Goal: Information Seeking & Learning: Learn about a topic

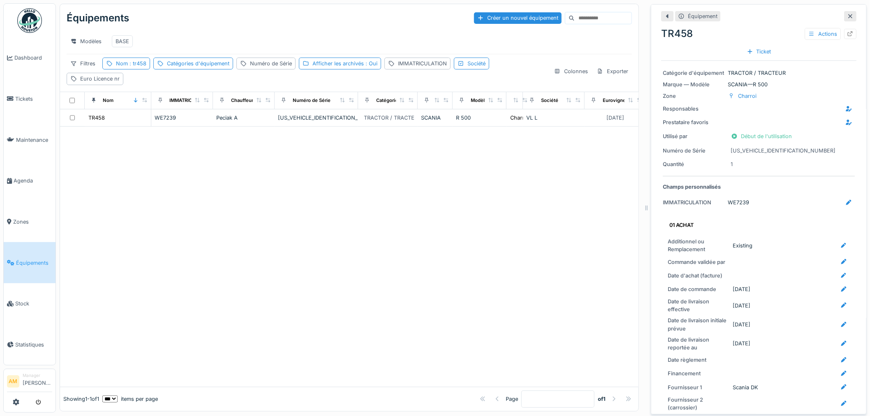
scroll to position [1618, 0]
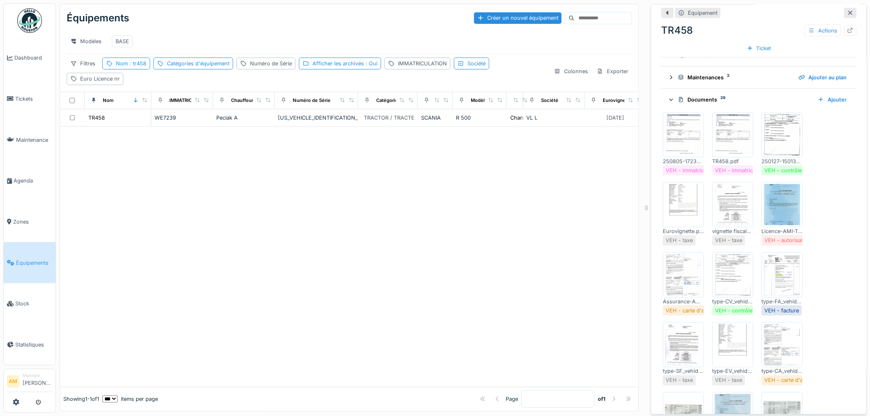
click at [248, 193] on div at bounding box center [349, 257] width 578 height 260
drag, startPoint x: 194, startPoint y: 245, endPoint x: 191, endPoint y: 236, distance: 9.5
click at [194, 244] on div at bounding box center [349, 257] width 578 height 260
click at [45, 252] on link "Équipements" at bounding box center [30, 262] width 52 height 41
click at [136, 67] on span ": tr458" at bounding box center [137, 63] width 18 height 6
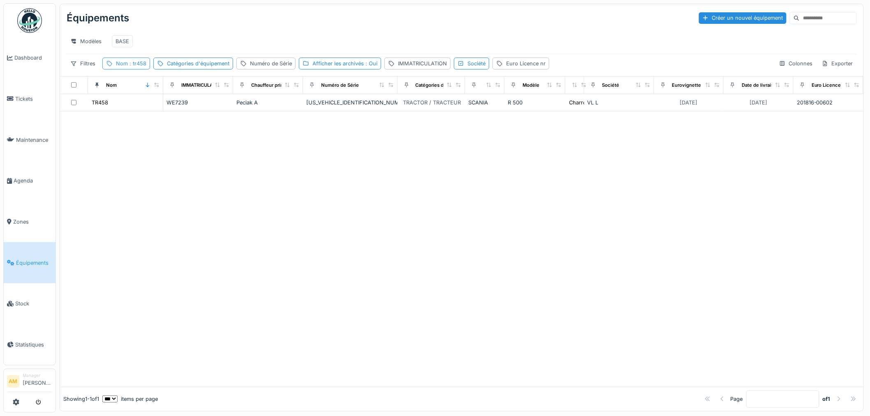
click at [129, 67] on span ": tr458" at bounding box center [137, 63] width 18 height 6
drag, startPoint x: 137, startPoint y: 112, endPoint x: 67, endPoint y: 122, distance: 71.3
click at [67, 122] on body "Dashboard Tickets Maintenance Agenda Zones Équipements Stock Statistiques AM Ma…" at bounding box center [435, 208] width 870 height 416
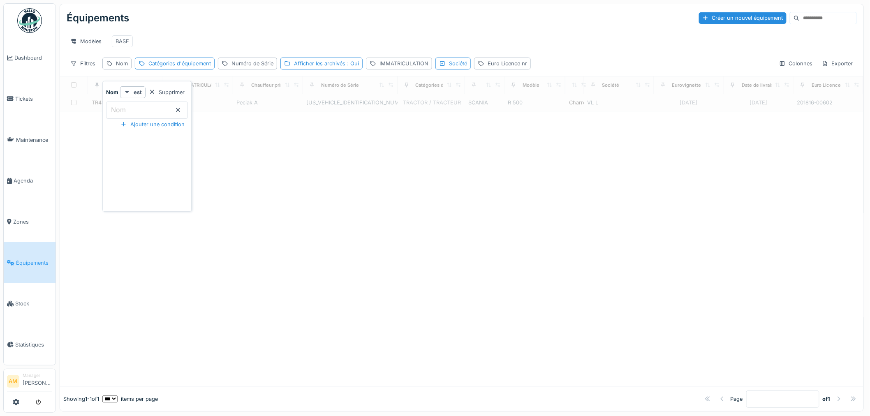
click at [420, 67] on div "IMMATRICULATION" at bounding box center [403, 64] width 49 height 8
click at [355, 67] on span ": Oui" at bounding box center [352, 63] width 14 height 6
click at [291, 107] on div at bounding box center [287, 108] width 7 height 7
click at [398, 69] on div "IMMATRICULATION" at bounding box center [401, 64] width 66 height 12
click at [394, 67] on div "IMMATRICULATION" at bounding box center [405, 64] width 49 height 8
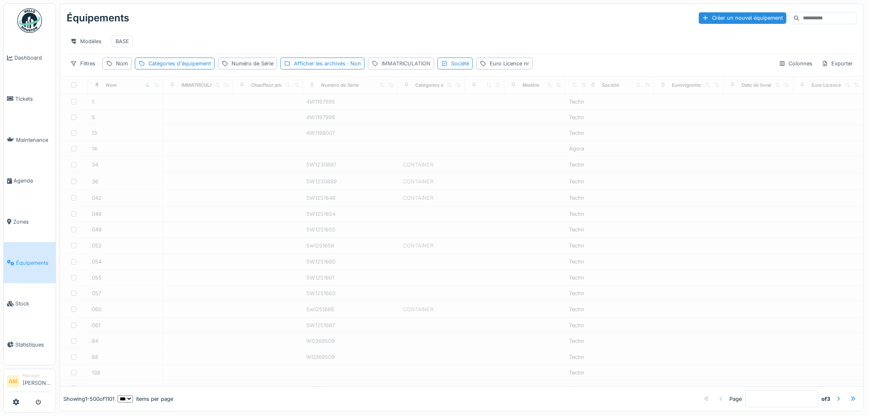
click at [396, 69] on div "IMMATRICULATION" at bounding box center [401, 64] width 66 height 12
click at [390, 109] on label "IMMATRICULATION" at bounding box center [406, 110] width 64 height 10
click at [390, 109] on input "IMMATRICULATION" at bounding box center [430, 110] width 121 height 17
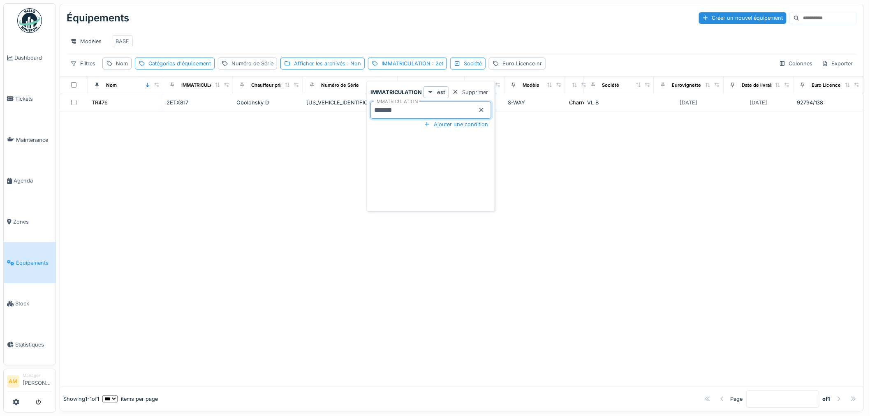
type input "*******"
click at [430, 67] on div "IMMATRICULATION : 2etx817" at bounding box center [417, 64] width 73 height 8
click at [423, 69] on div "IMMATRICULATION : 2etx817" at bounding box center [413, 64] width 90 height 12
drag, startPoint x: 405, startPoint y: 113, endPoint x: 274, endPoint y: 135, distance: 133.4
click at [311, 124] on body "Dashboard Tickets Maintenance Agenda Zones Équipements Stock Statistiques AM Ma…" at bounding box center [435, 208] width 870 height 416
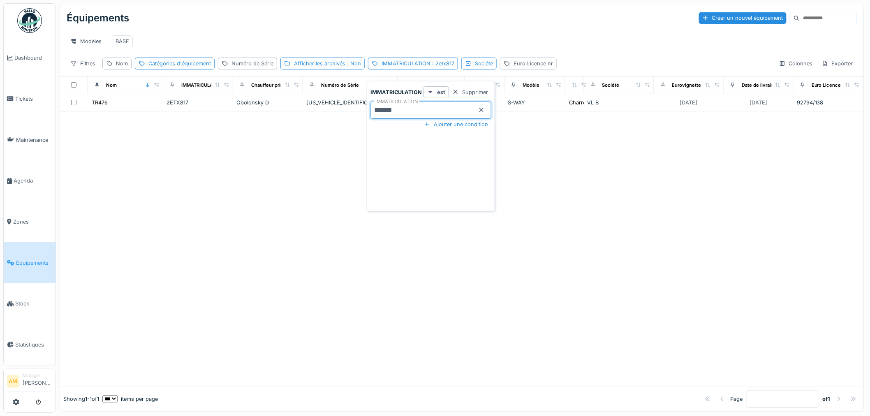
type input "*******"
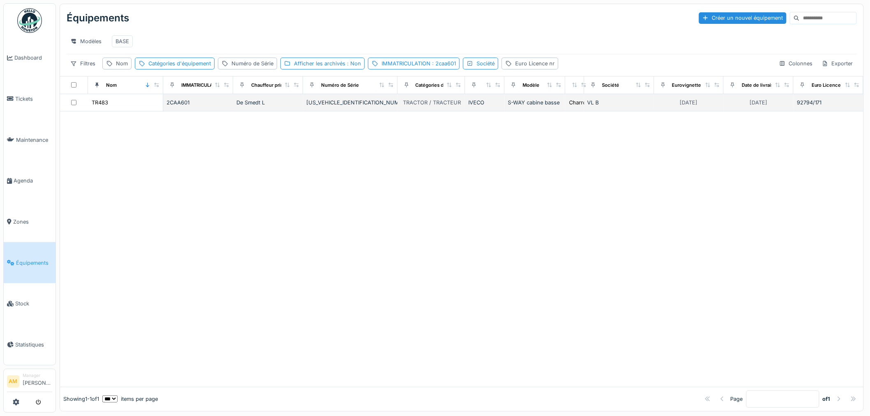
drag, startPoint x: 113, startPoint y: 109, endPoint x: 89, endPoint y: 111, distance: 24.4
click at [89, 111] on td "TR483" at bounding box center [125, 102] width 75 height 17
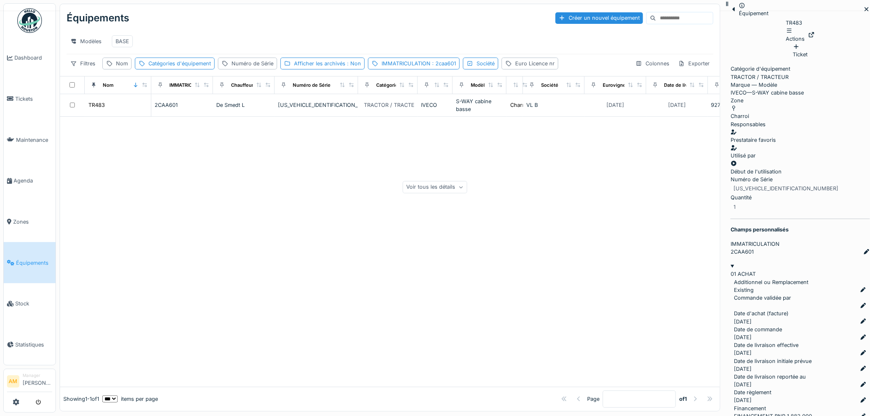
click at [346, 223] on div at bounding box center [390, 252] width 660 height 270
click at [863, 12] on icon at bounding box center [866, 9] width 7 height 5
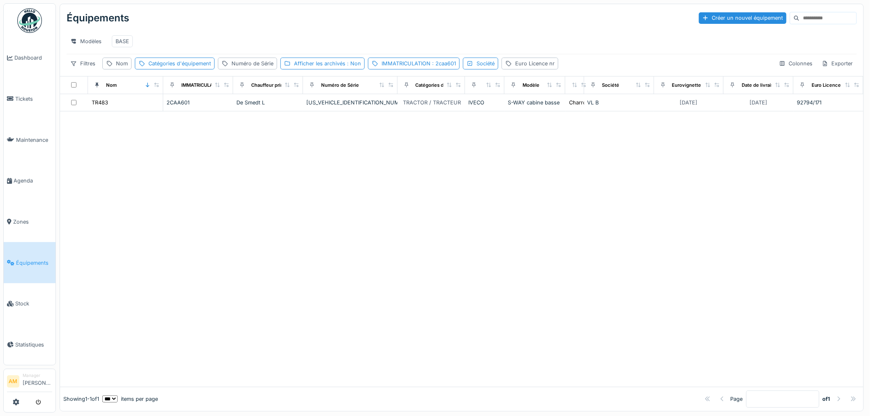
drag, startPoint x: 392, startPoint y: 324, endPoint x: 388, endPoint y: 323, distance: 4.7
click at [393, 323] on div at bounding box center [461, 248] width 803 height 275
drag, startPoint x: 189, startPoint y: 68, endPoint x: 185, endPoint y: 72, distance: 6.1
click at [189, 67] on div "Catégories d'équipement" at bounding box center [179, 64] width 62 height 8
click at [157, 110] on div "Catégories d'équipement" at bounding box center [206, 113] width 135 height 8
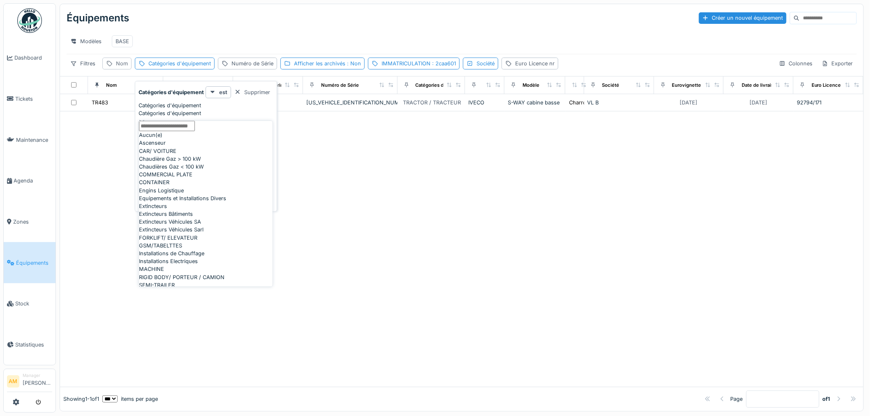
click at [118, 67] on div "Nom" at bounding box center [122, 64] width 12 height 8
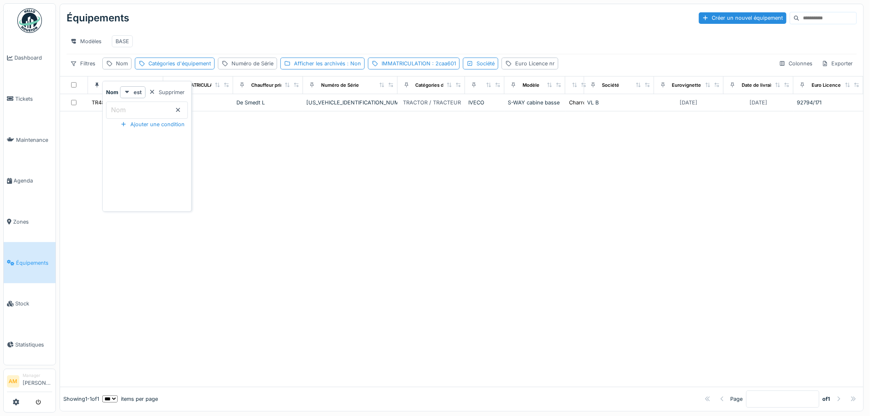
click at [118, 113] on label "Nom" at bounding box center [118, 110] width 18 height 10
click at [118, 113] on input "Nom" at bounding box center [147, 110] width 82 height 17
type input "*****"
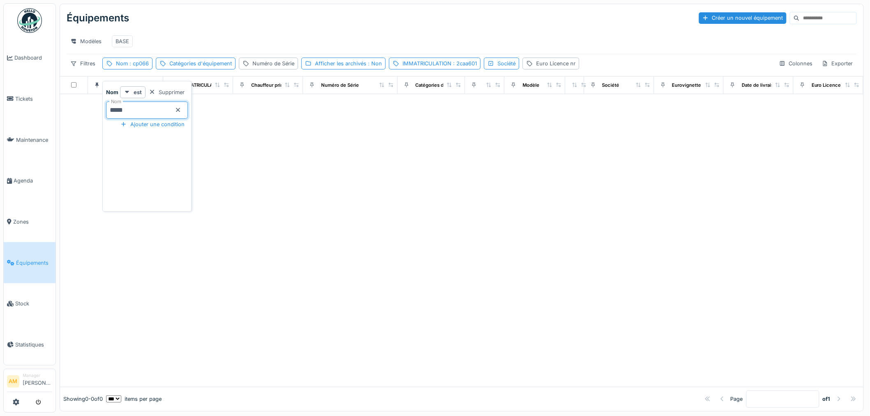
click at [476, 242] on div at bounding box center [461, 240] width 803 height 293
click at [467, 67] on span ": 2caa601" at bounding box center [463, 63] width 25 height 6
drag, startPoint x: 430, startPoint y: 113, endPoint x: 203, endPoint y: 116, distance: 226.9
click at [266, 107] on body "Dashboard Tickets Maintenance Agenda Zones Équipements Stock Statistiques AM Ma…" at bounding box center [435, 208] width 870 height 416
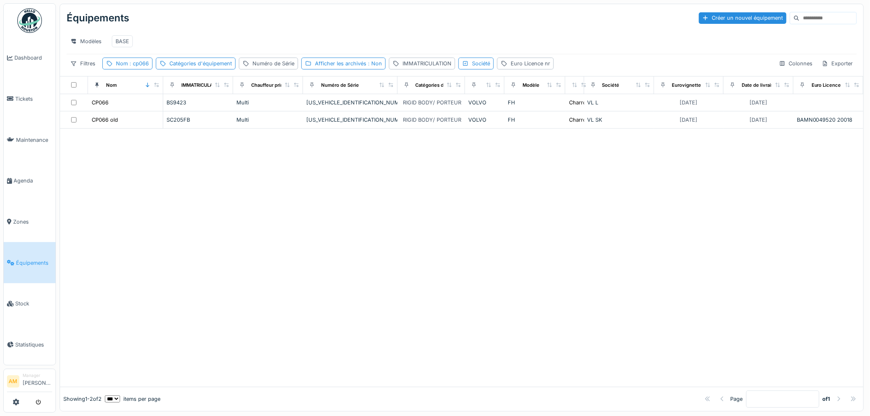
drag, startPoint x: 171, startPoint y: 183, endPoint x: 167, endPoint y: 185, distance: 4.2
click at [169, 185] on div at bounding box center [461, 258] width 803 height 258
click at [130, 67] on span ": cp066" at bounding box center [138, 63] width 21 height 6
click at [132, 110] on input "*****" at bounding box center [147, 110] width 82 height 17
type input "*****"
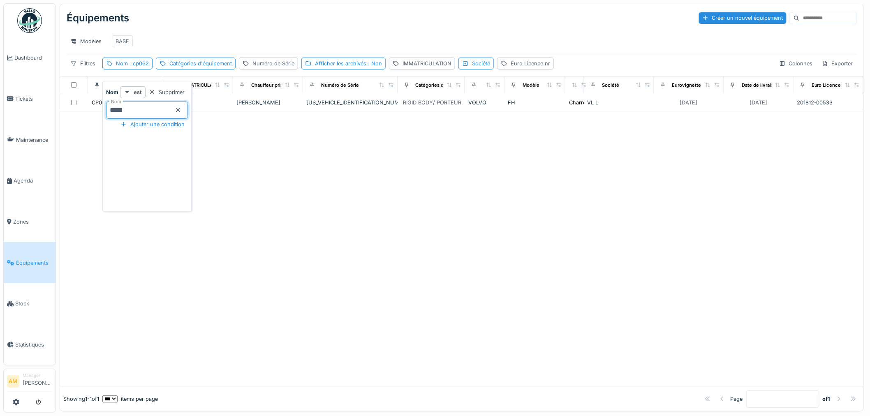
click at [313, 216] on div at bounding box center [461, 248] width 803 height 275
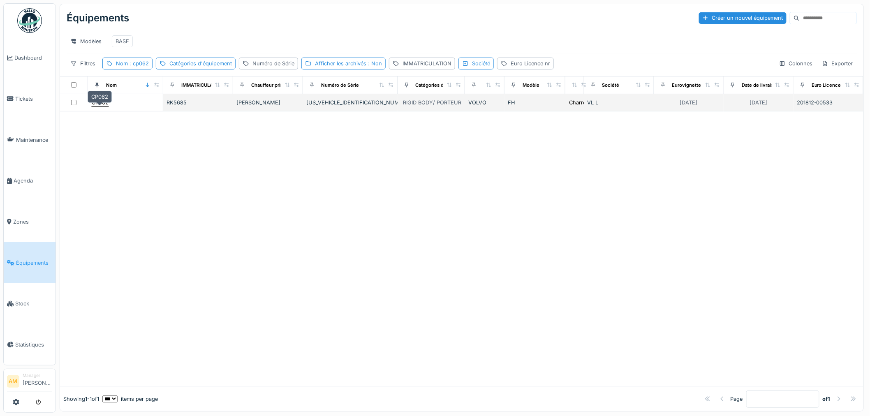
click at [105, 106] on div "CP062" at bounding box center [100, 103] width 17 height 8
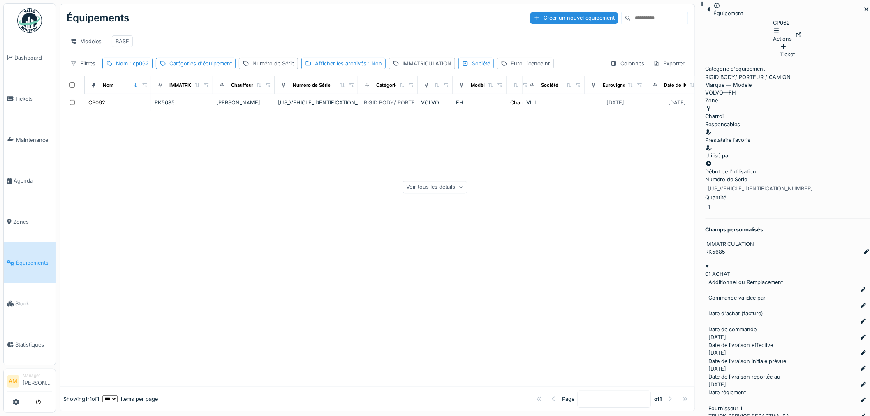
scroll to position [91, 0]
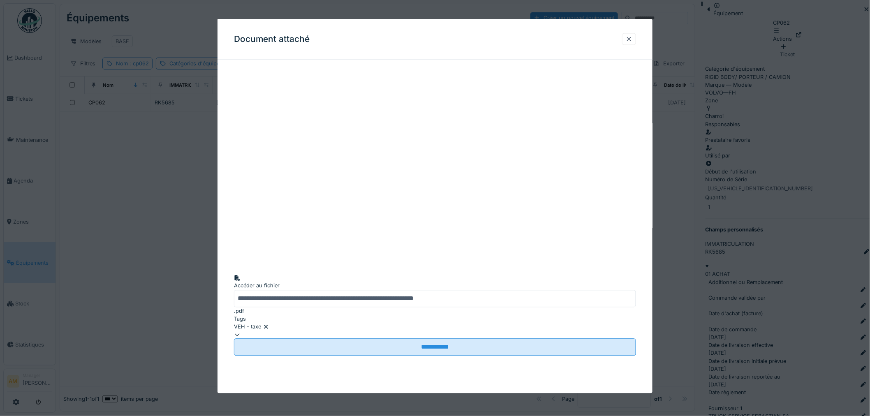
click at [632, 36] on div at bounding box center [629, 39] width 7 height 8
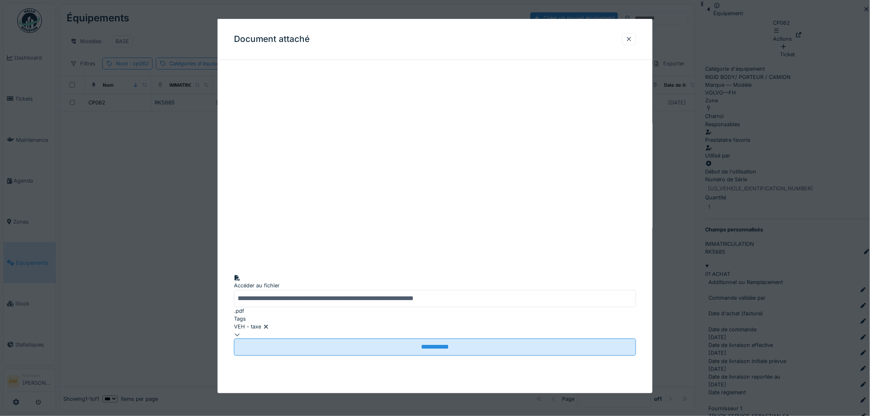
drag, startPoint x: 180, startPoint y: 184, endPoint x: 259, endPoint y: 167, distance: 81.2
click at [181, 184] on div at bounding box center [435, 208] width 870 height 416
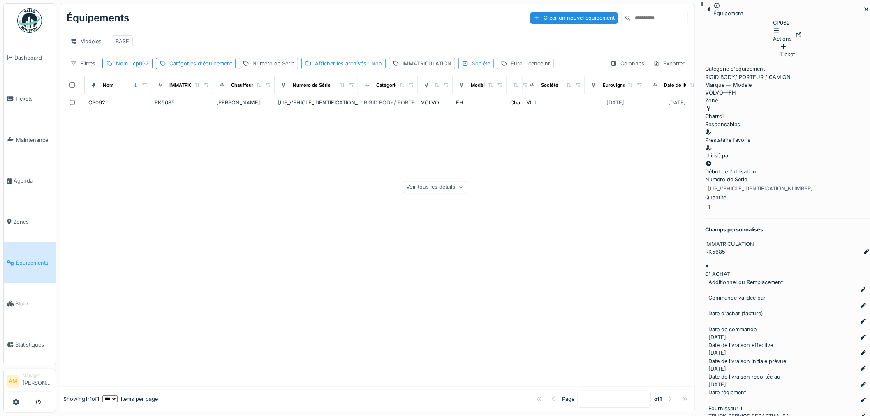
click at [467, 181] on div "Voir tous les détails" at bounding box center [435, 187] width 65 height 12
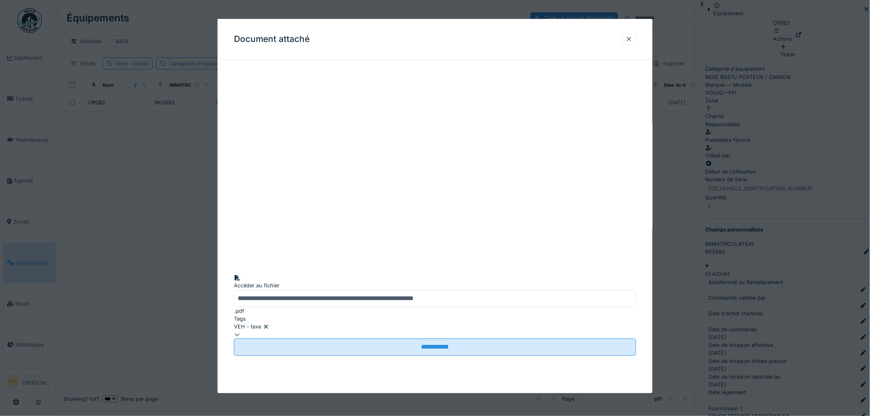
drag, startPoint x: 636, startPoint y: 36, endPoint x: 614, endPoint y: 34, distance: 22.3
click at [634, 35] on div at bounding box center [629, 39] width 14 height 12
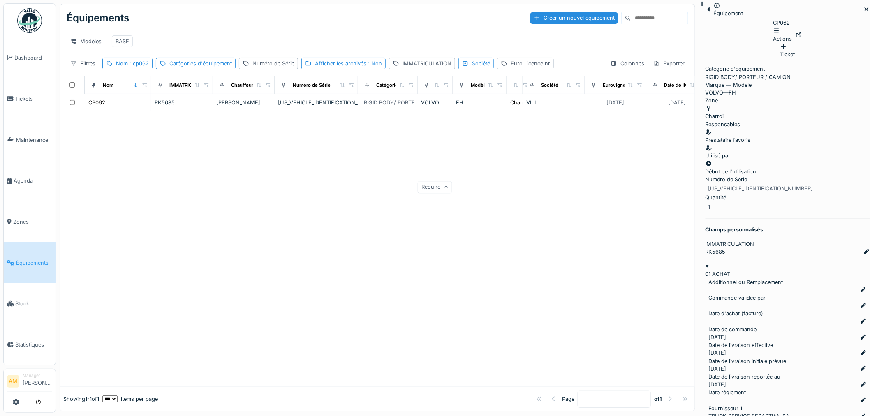
click at [400, 192] on div at bounding box center [377, 248] width 635 height 275
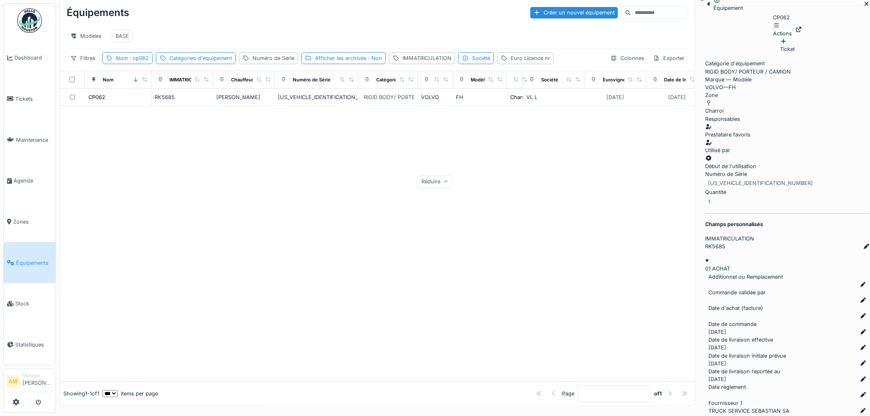
scroll to position [7, 0]
drag, startPoint x: 244, startPoint y: 222, endPoint x: 346, endPoint y: 102, distance: 157.5
click at [245, 218] on div at bounding box center [377, 242] width 635 height 275
click at [360, 61] on div "Afficher les archivés : Non" at bounding box center [348, 57] width 67 height 8
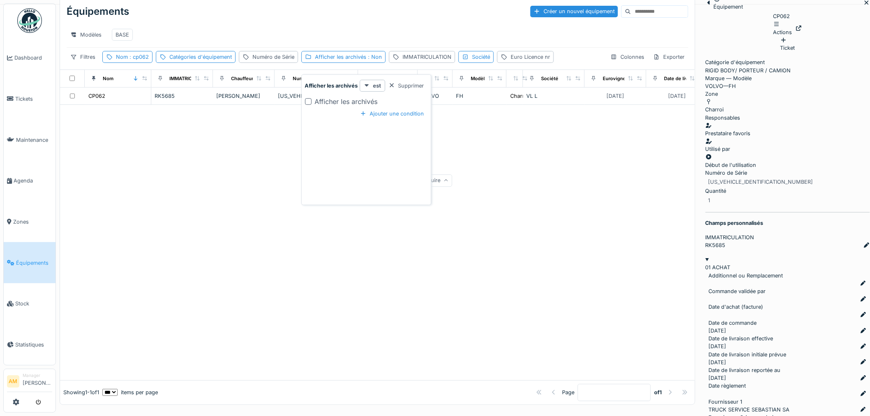
click at [309, 101] on div at bounding box center [308, 101] width 7 height 7
click at [129, 158] on div at bounding box center [377, 242] width 635 height 275
click at [127, 61] on div "Nom : cp062" at bounding box center [132, 57] width 33 height 8
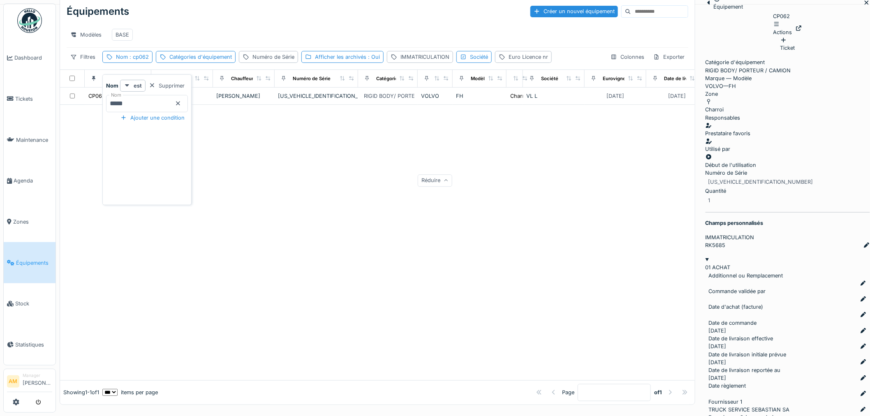
drag, startPoint x: 257, startPoint y: 219, endPoint x: 241, endPoint y: 170, distance: 51.0
click at [252, 216] on div at bounding box center [377, 242] width 635 height 275
click at [139, 60] on span ": cp062" at bounding box center [138, 57] width 21 height 6
click at [270, 250] on div at bounding box center [377, 242] width 635 height 275
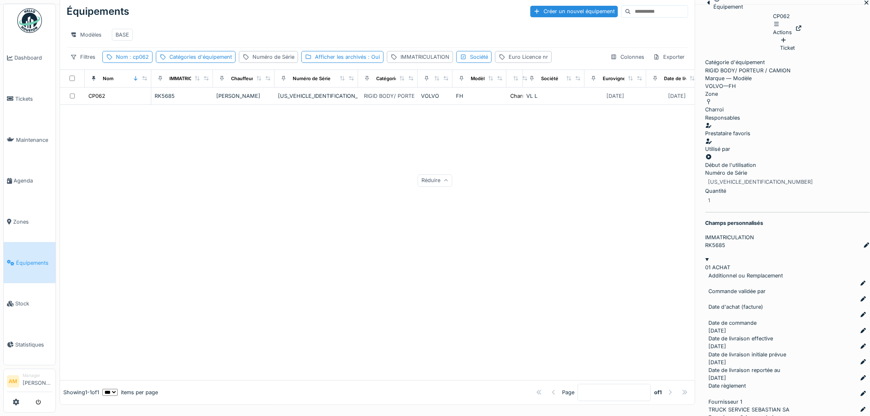
drag, startPoint x: 217, startPoint y: 250, endPoint x: 215, endPoint y: 244, distance: 6.1
click at [217, 250] on div at bounding box center [377, 242] width 635 height 275
drag, startPoint x: 238, startPoint y: 310, endPoint x: 229, endPoint y: 304, distance: 10.4
click at [235, 310] on div at bounding box center [377, 242] width 635 height 275
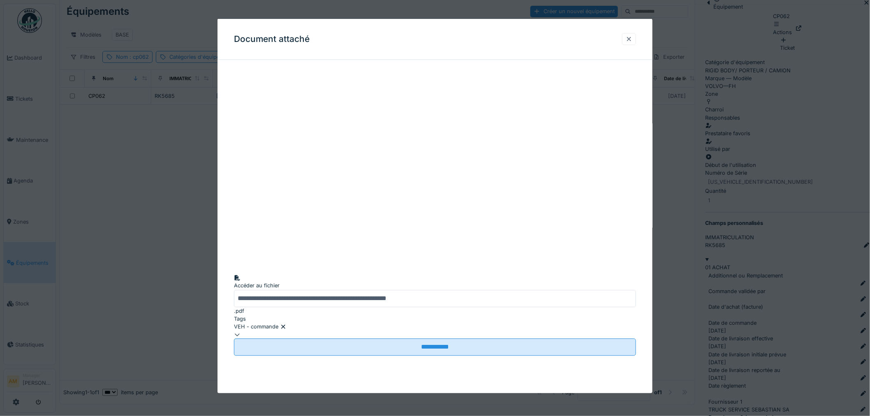
click at [630, 34] on div at bounding box center [629, 39] width 14 height 12
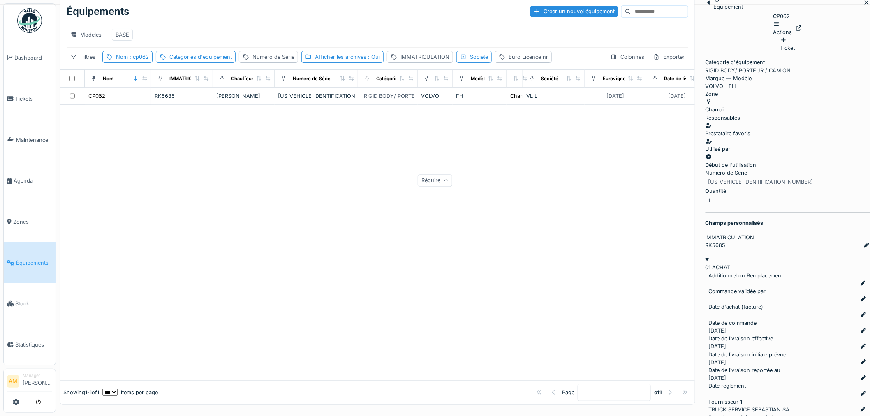
drag, startPoint x: 198, startPoint y: 270, endPoint x: 105, endPoint y: 161, distance: 143.8
click at [189, 263] on div at bounding box center [377, 242] width 635 height 275
click at [132, 63] on div "Nom : cp062" at bounding box center [127, 57] width 50 height 12
click at [133, 104] on input "*****" at bounding box center [147, 103] width 82 height 17
drag, startPoint x: 141, startPoint y: 104, endPoint x: 35, endPoint y: 95, distance: 106.4
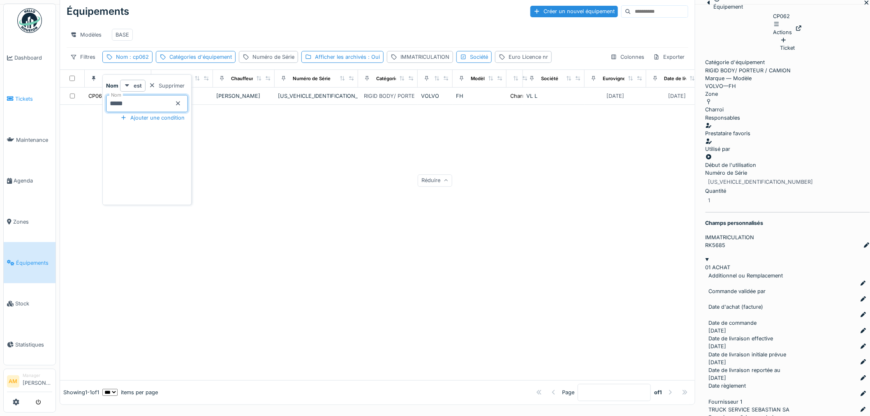
click at [47, 95] on body "Dashboard Tickets Maintenance Agenda Zones Équipements Stock Statistiques AM Ma…" at bounding box center [435, 201] width 870 height 416
type input "*****"
click at [431, 227] on div at bounding box center [377, 242] width 635 height 275
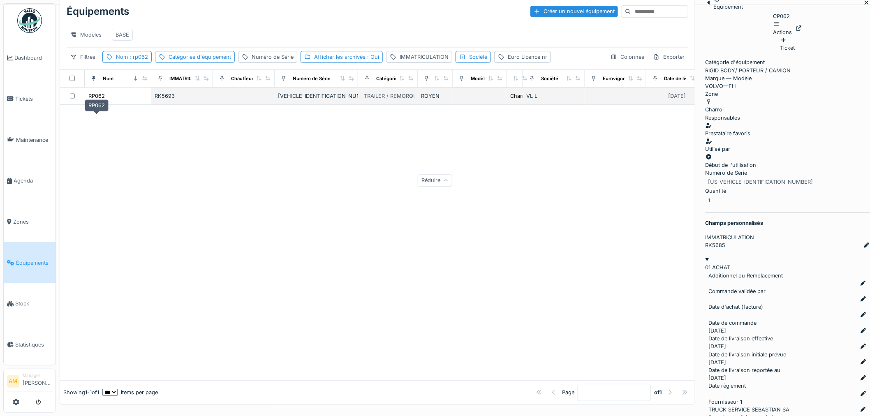
click at [101, 100] on div "RP062" at bounding box center [96, 96] width 16 height 8
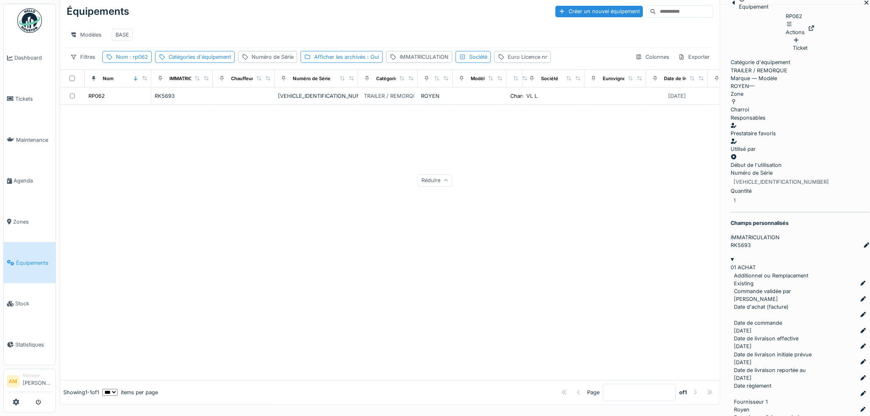
click at [136, 165] on div at bounding box center [390, 242] width 660 height 275
click at [815, 27] on icon at bounding box center [811, 27] width 7 height 5
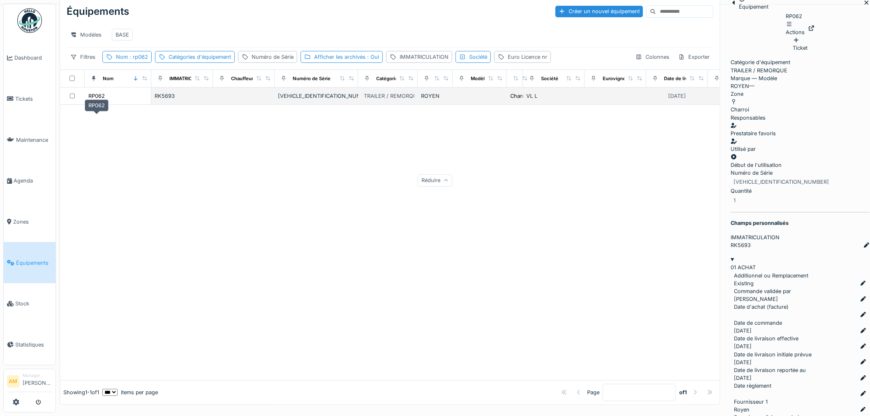
click at [98, 100] on div "RP062" at bounding box center [96, 96] width 16 height 8
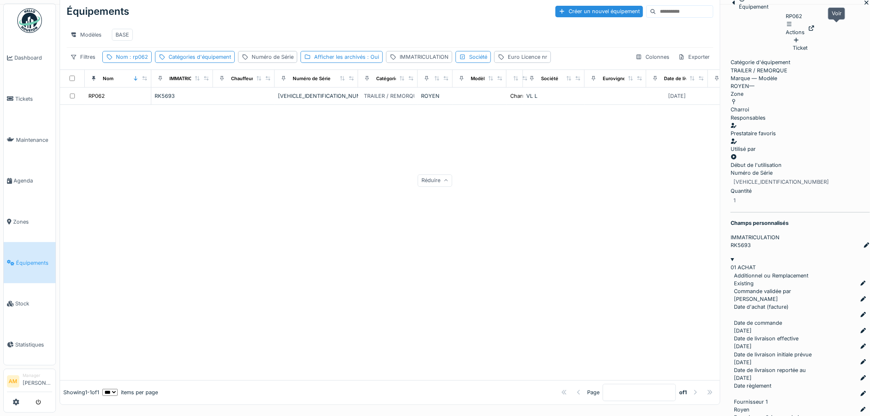
click at [815, 26] on icon at bounding box center [811, 27] width 7 height 5
click at [815, 27] on icon at bounding box center [811, 27] width 7 height 5
click at [146, 60] on span ": rp062" at bounding box center [138, 57] width 20 height 6
drag, startPoint x: 120, startPoint y: 101, endPoint x: 23, endPoint y: 109, distance: 97.0
click at [54, 100] on body "Dashboard Tickets Maintenance Agenda Zones Équipements Stock Statistiques AM Ma…" at bounding box center [435, 201] width 870 height 416
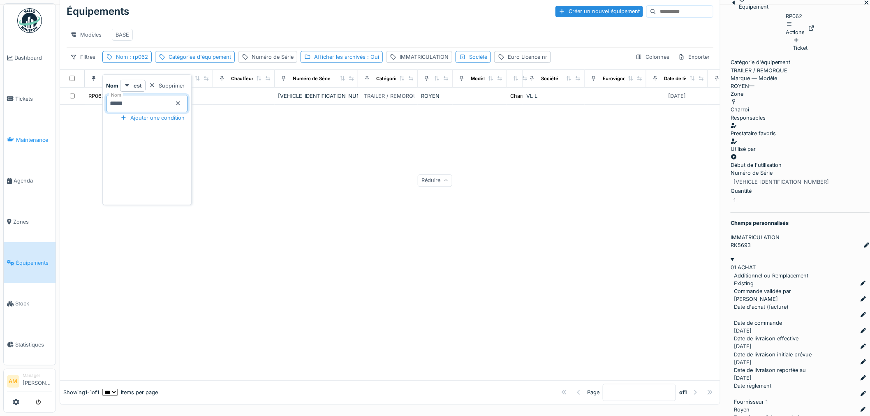
type input "*****"
click at [309, 179] on div at bounding box center [390, 253] width 660 height 253
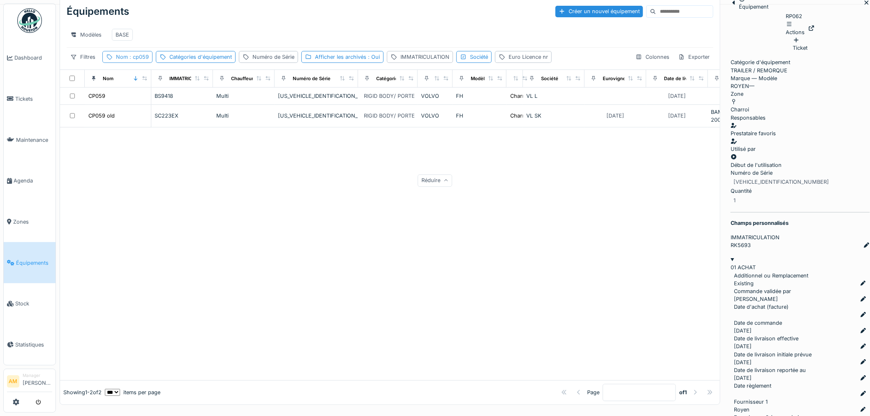
click at [134, 60] on span ": cp059" at bounding box center [138, 57] width 21 height 6
drag, startPoint x: 138, startPoint y: 104, endPoint x: 124, endPoint y: 105, distance: 14.4
click at [123, 105] on input "*****" at bounding box center [147, 103] width 82 height 17
type input "*****"
click at [331, 239] on div at bounding box center [390, 253] width 660 height 253
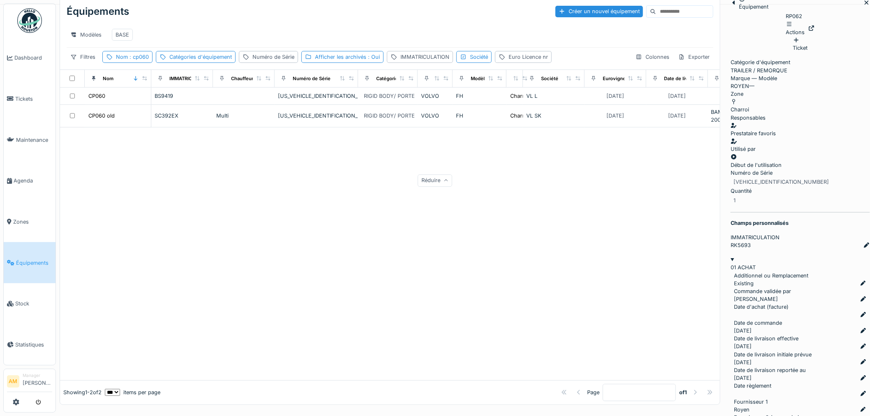
click at [273, 268] on div at bounding box center [390, 253] width 660 height 253
click at [146, 60] on span ": cp060" at bounding box center [138, 57] width 21 height 6
click at [134, 103] on input "*****" at bounding box center [147, 103] width 82 height 17
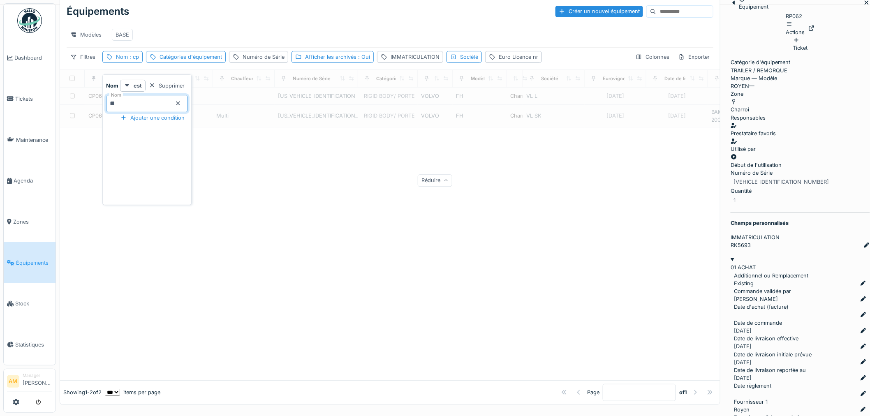
type input "*****"
click at [288, 212] on div at bounding box center [390, 253] width 660 height 253
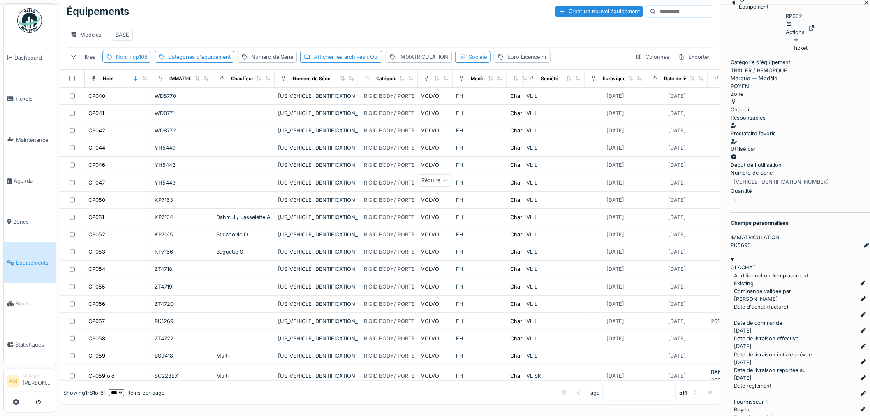
click at [144, 60] on span ": cp108" at bounding box center [138, 57] width 20 height 6
click at [289, 63] on div "Filtres Nom : cp108 Catégories d'équipement Numéro de Série Afficher les archiv…" at bounding box center [309, 57] width 484 height 12
click at [330, 61] on div "Afficher les archivés : Oui" at bounding box center [346, 57] width 65 height 8
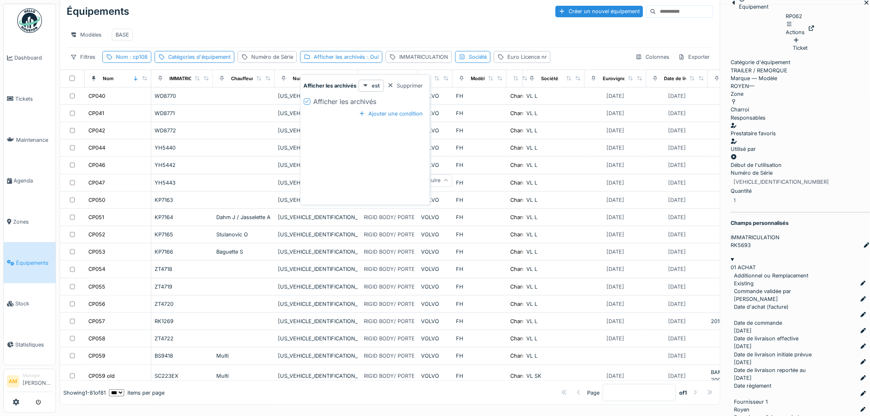
click at [310, 99] on div at bounding box center [307, 101] width 7 height 7
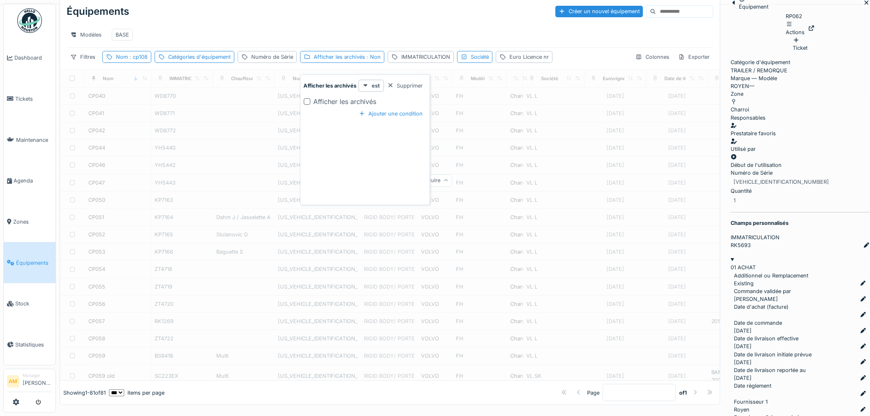
click at [317, 18] on div "Équipements Créer un nouvel équipement" at bounding box center [390, 11] width 647 height 21
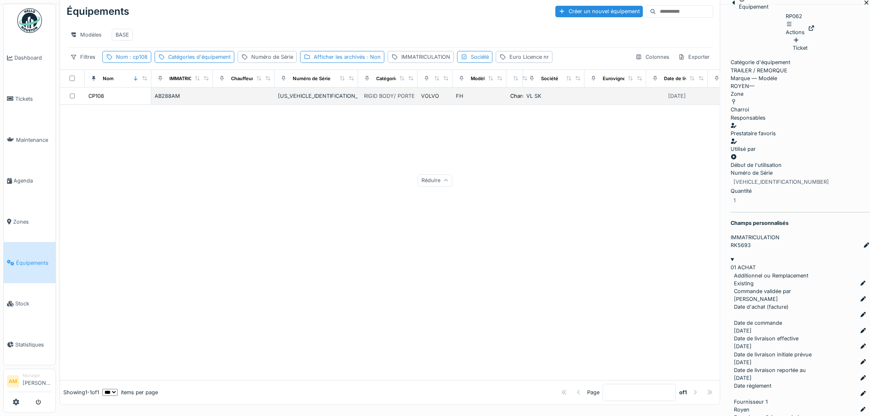
click at [109, 100] on div "CP108" at bounding box center [118, 96] width 60 height 9
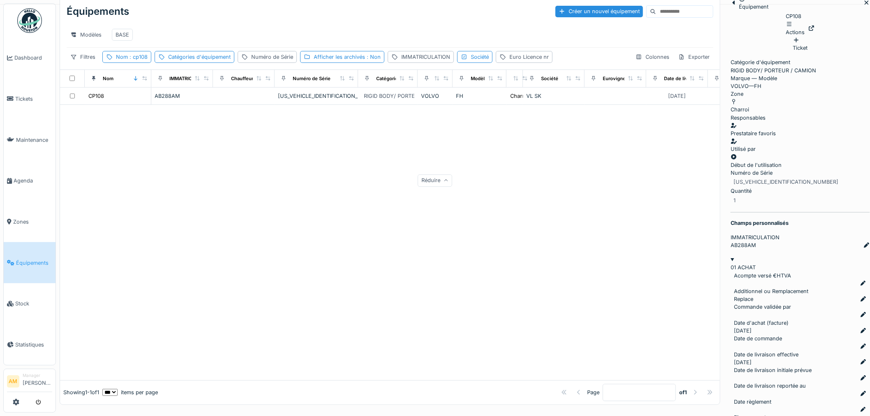
scroll to position [1547, 0]
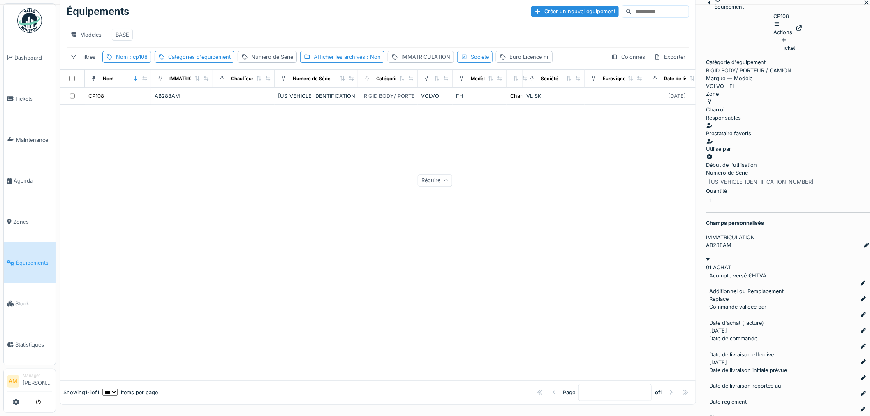
scroll to position [1729, 0]
click at [136, 63] on div "Filtres Nom : cp108 Catégories d'équipement Numéro de Série Afficher les archiv…" at bounding box center [310, 57] width 486 height 12
click at [135, 61] on div "Nom : cp108" at bounding box center [132, 57] width 32 height 8
click at [134, 104] on input "*****" at bounding box center [147, 103] width 82 height 17
type input "*****"
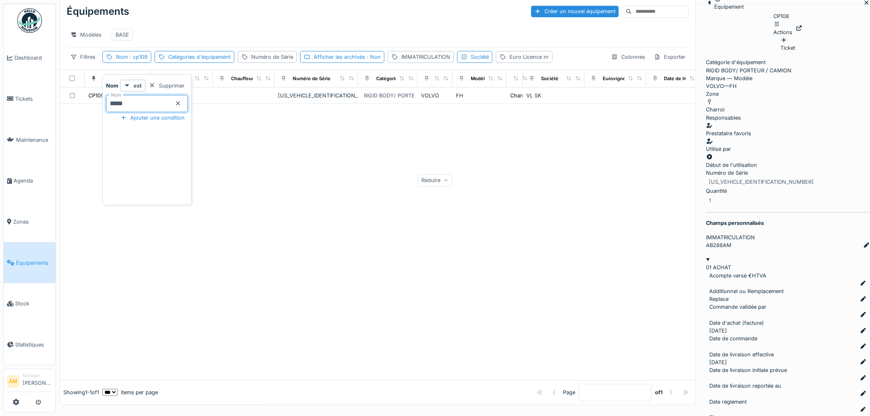
click at [293, 301] on div at bounding box center [377, 242] width 635 height 276
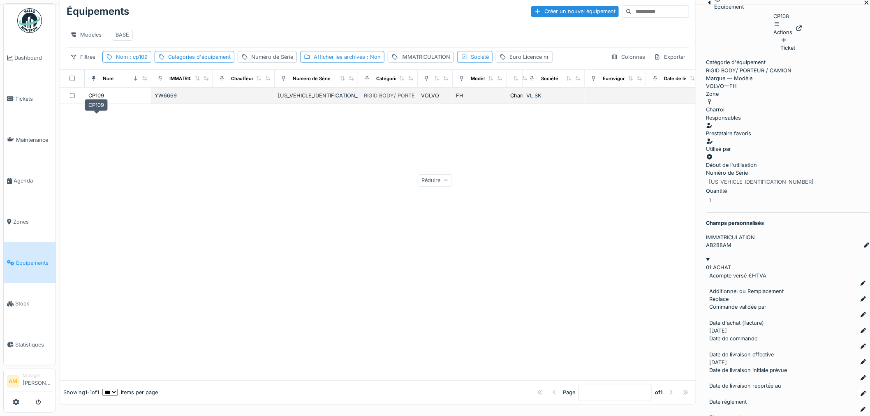
click at [95, 99] on div "CP109" at bounding box center [96, 96] width 16 height 8
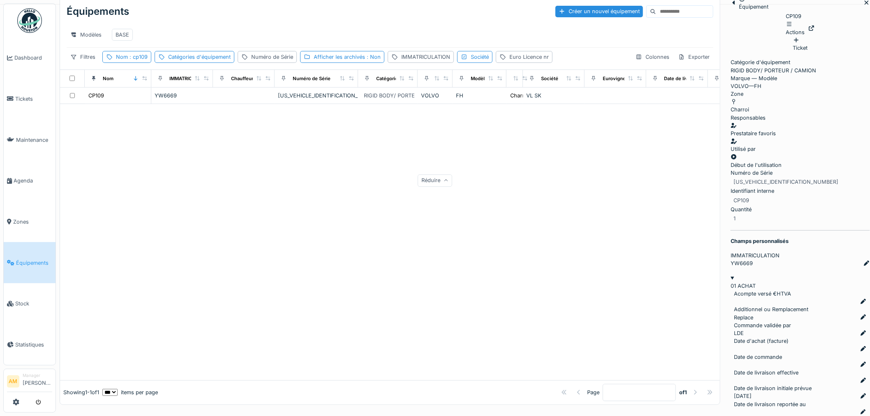
scroll to position [1539, 0]
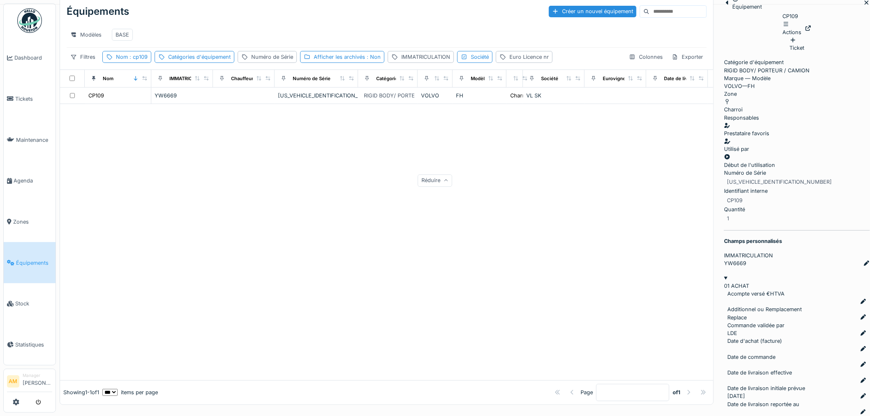
scroll to position [1682, 0]
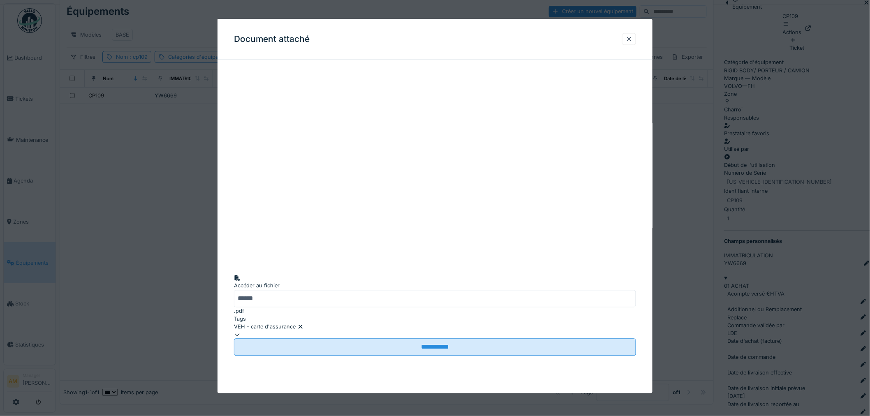
click at [677, 262] on div at bounding box center [435, 208] width 870 height 416
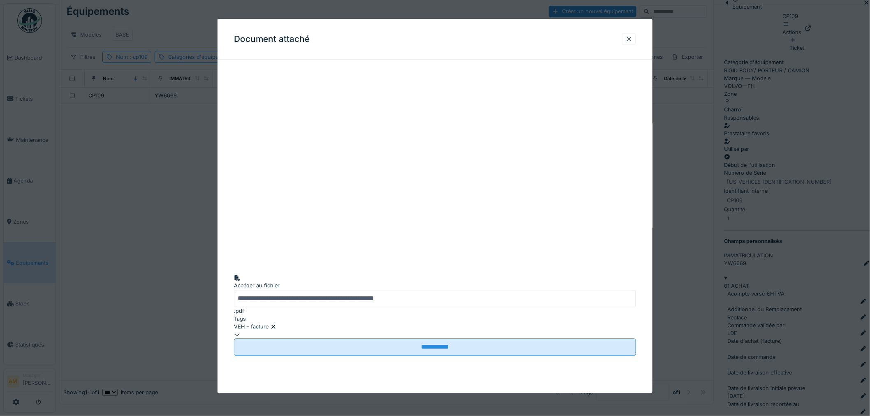
click at [730, 268] on div at bounding box center [435, 208] width 870 height 416
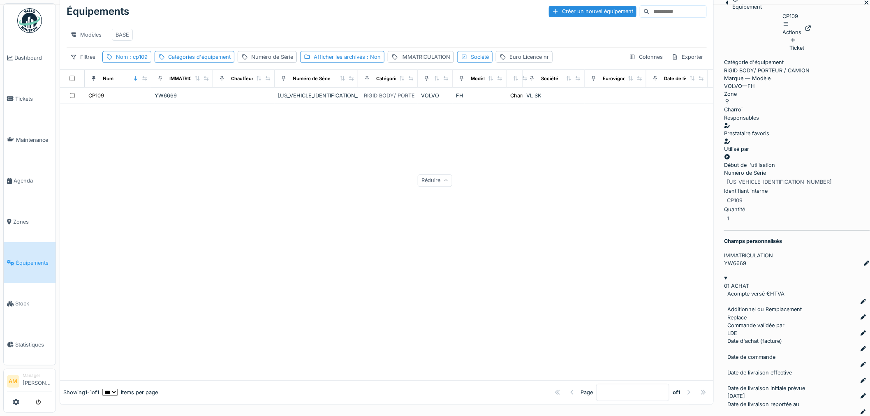
click at [215, 266] on div at bounding box center [386, 242] width 653 height 276
click at [202, 237] on div at bounding box center [386, 242] width 653 height 276
click at [136, 60] on span ": cp109" at bounding box center [138, 57] width 20 height 6
click at [134, 103] on input "*****" at bounding box center [147, 103] width 82 height 17
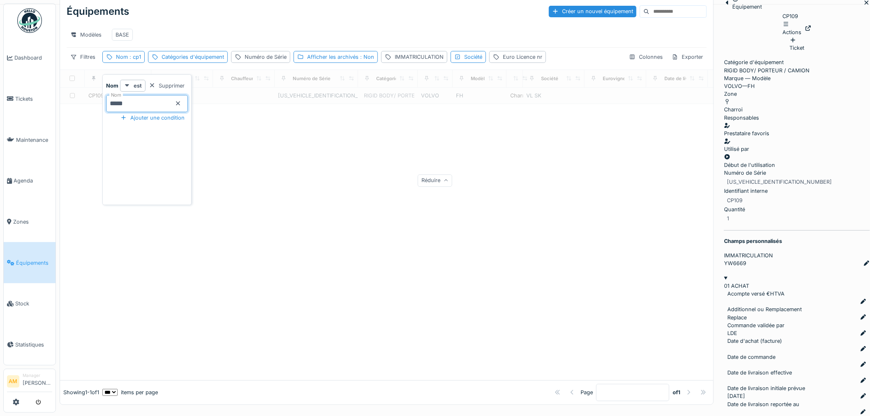
type input "*****"
click at [166, 227] on div at bounding box center [386, 242] width 653 height 276
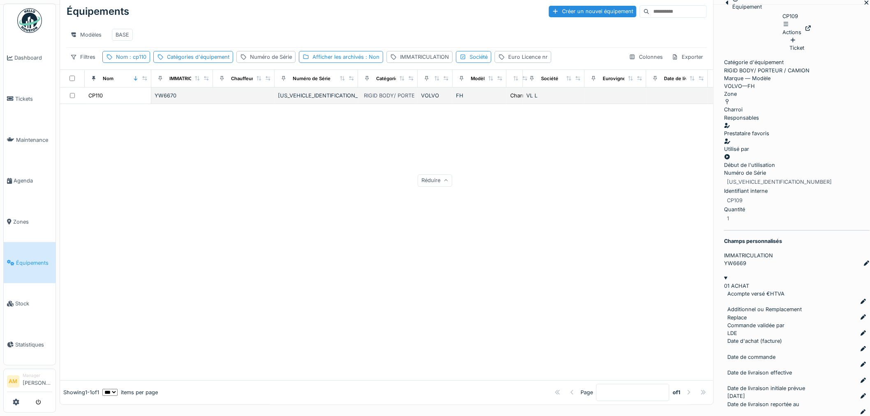
click at [104, 104] on td "CP110" at bounding box center [118, 96] width 67 height 16
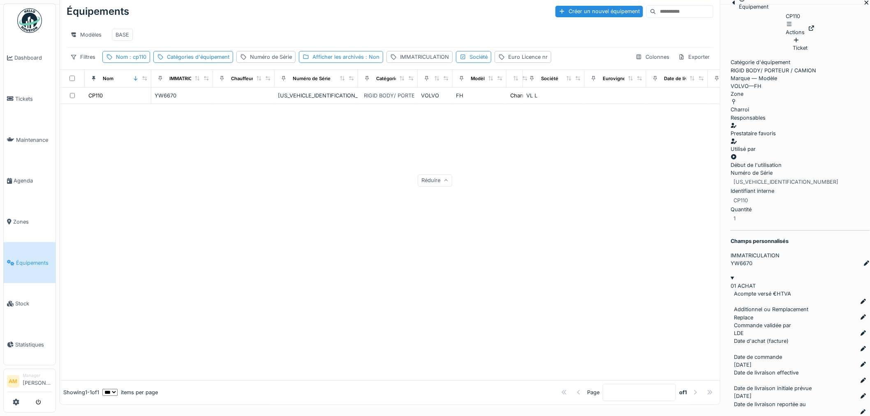
scroll to position [1473, 0]
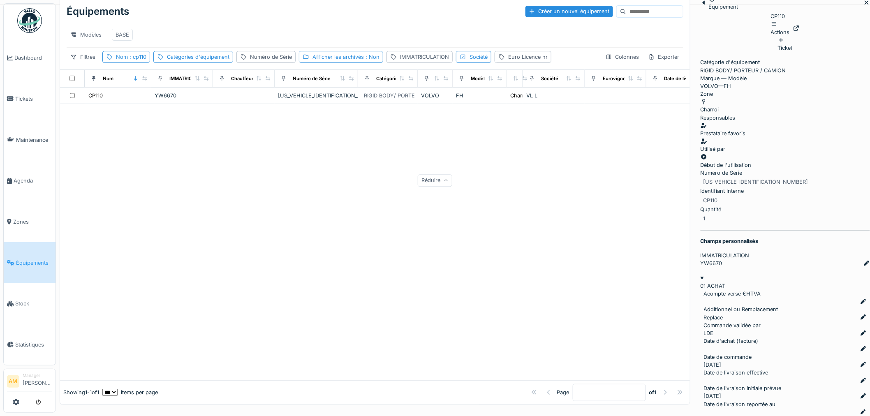
scroll to position [1617, 0]
click at [128, 63] on div "Nom : cp110" at bounding box center [126, 57] width 48 height 12
click at [133, 105] on input "*****" at bounding box center [147, 103] width 82 height 17
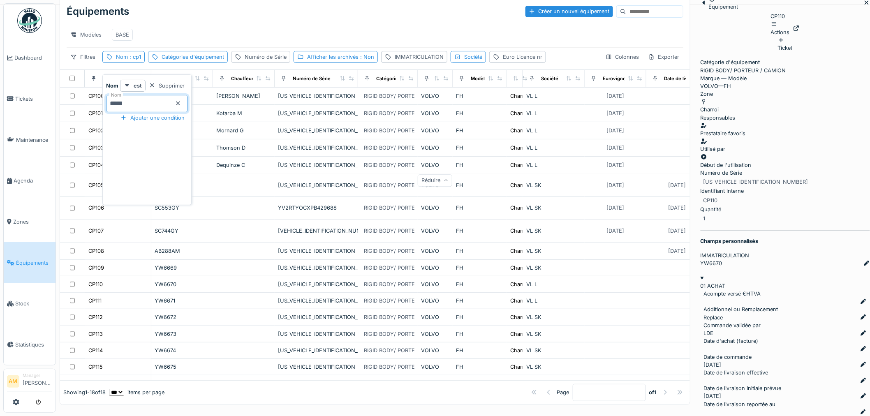
type input "*****"
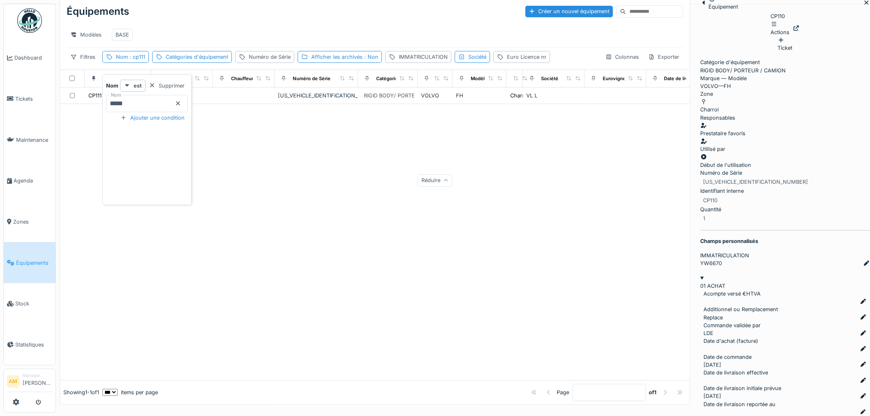
click at [326, 331] on div at bounding box center [375, 242] width 630 height 276
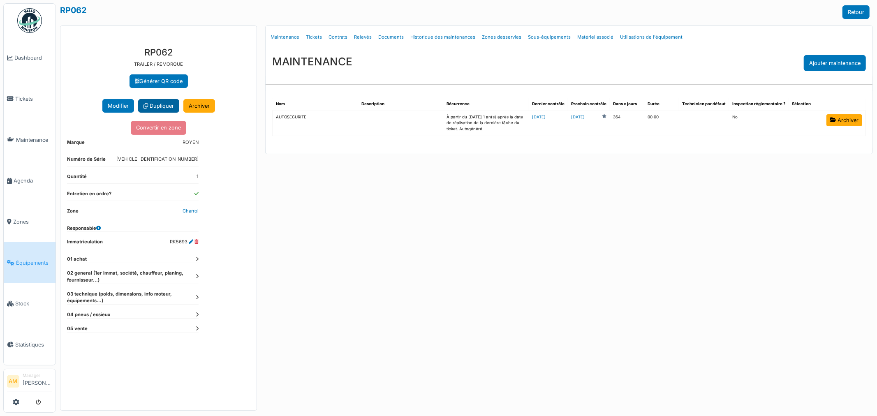
click at [157, 106] on link "Dupliquer" at bounding box center [158, 106] width 41 height 14
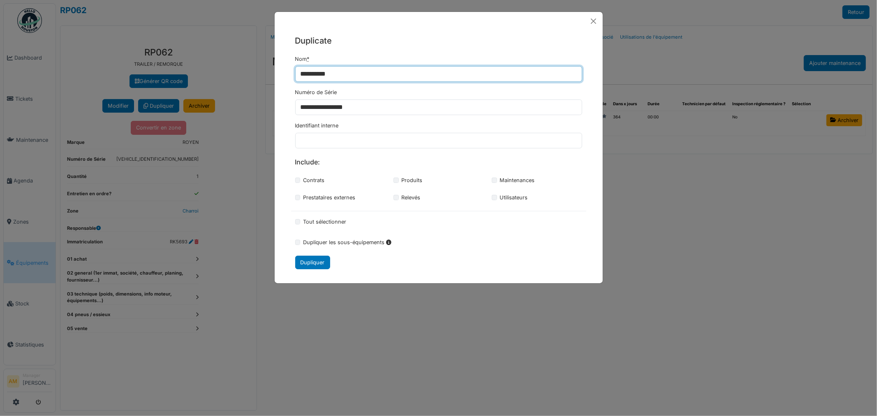
click at [351, 73] on input "**********" at bounding box center [438, 74] width 287 height 16
drag, startPoint x: 321, startPoint y: 73, endPoint x: 277, endPoint y: 74, distance: 44.8
click at [278, 73] on div "**********" at bounding box center [439, 151] width 328 height 243
type input "*********"
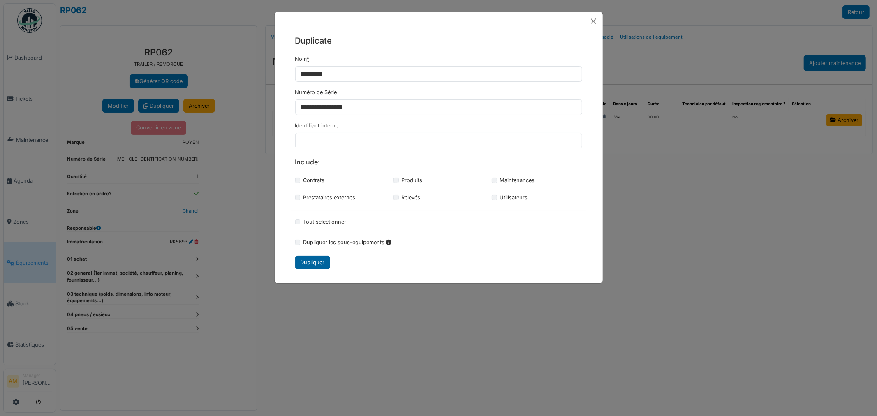
click at [312, 261] on div "Dupliquer" at bounding box center [312, 263] width 35 height 14
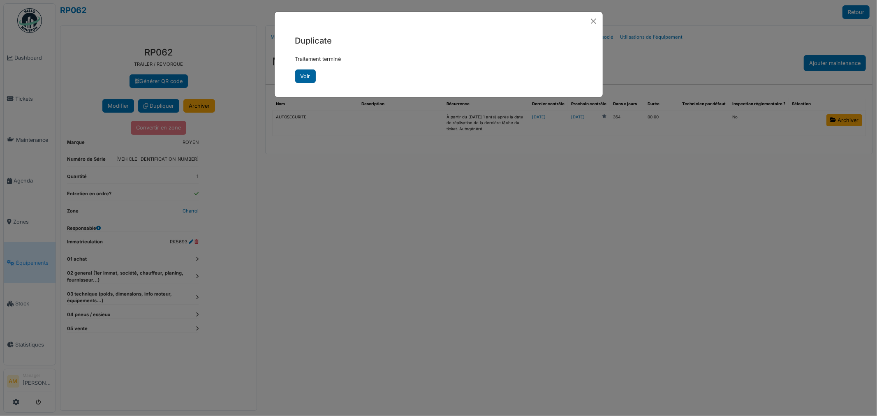
click at [306, 76] on link "Voir" at bounding box center [305, 76] width 21 height 14
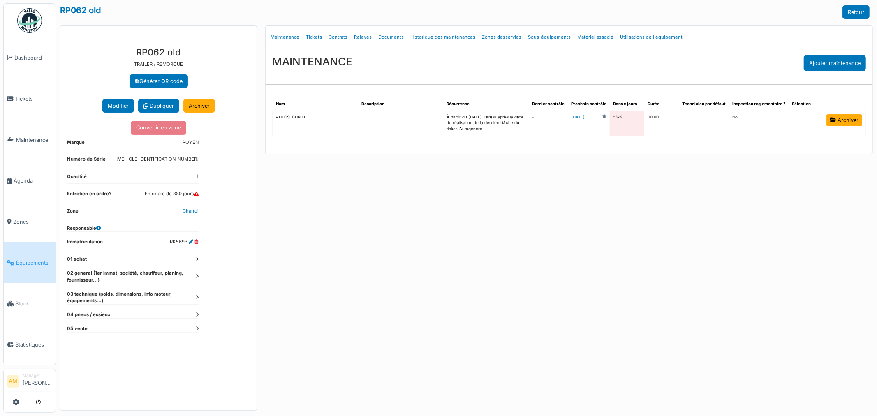
click at [317, 249] on div "Menu Détails Maintenance Tickets Contrats Relevés Documents Historique des main…" at bounding box center [569, 217] width 616 height 385
drag, startPoint x: 203, startPoint y: 104, endPoint x: 481, endPoint y: 30, distance: 287.5
click at [202, 106] on link "Archiver" at bounding box center [199, 106] width 32 height 14
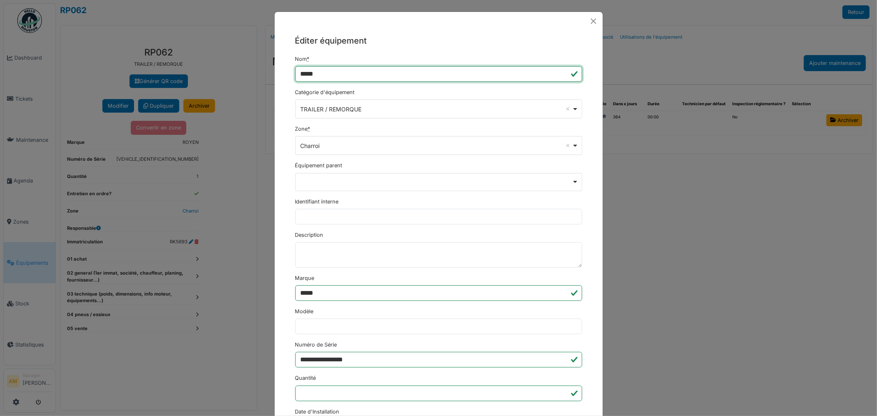
drag, startPoint x: 325, startPoint y: 74, endPoint x: 306, endPoint y: 73, distance: 18.6
click at [306, 73] on input "*****" at bounding box center [438, 74] width 287 height 16
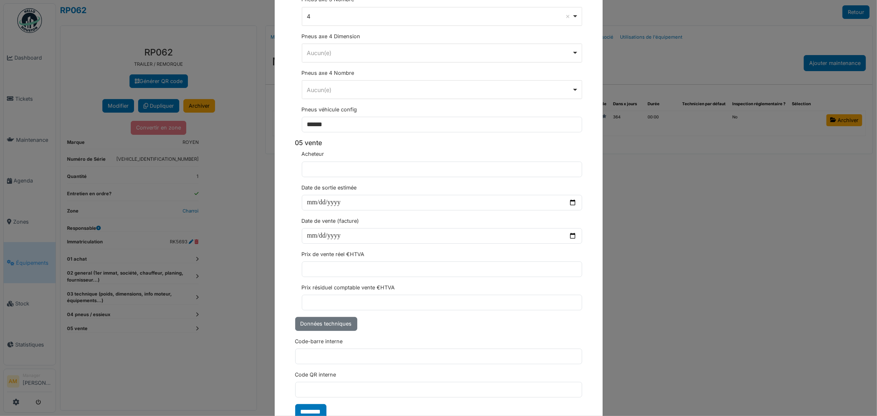
scroll to position [2405, 0]
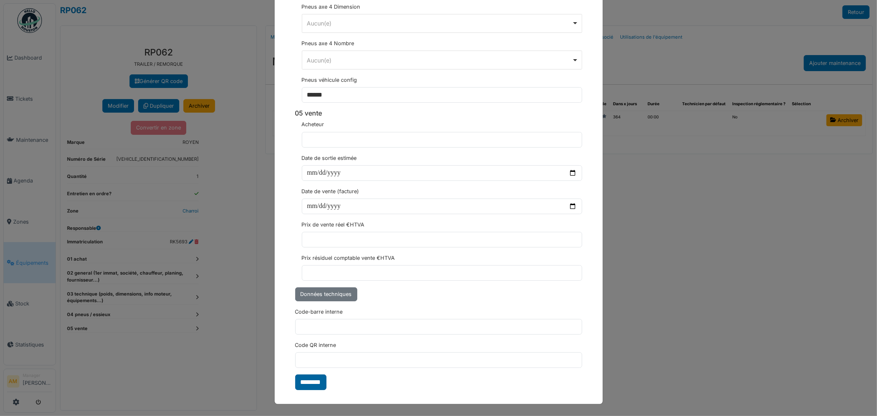
type input "*****"
click at [311, 381] on input "********" at bounding box center [310, 382] width 31 height 16
click at [708, 260] on div "**********" at bounding box center [438, 208] width 877 height 416
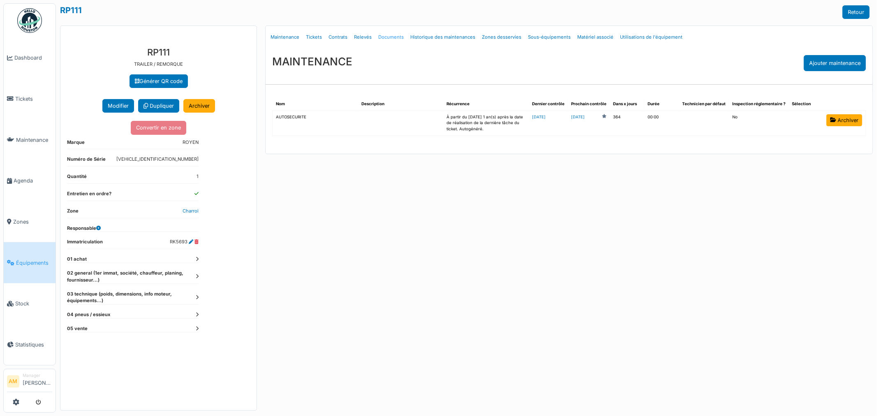
click at [391, 37] on link "Documents" at bounding box center [391, 37] width 32 height 19
click at [389, 37] on link "Documents" at bounding box center [391, 37] width 32 height 19
select select "***"
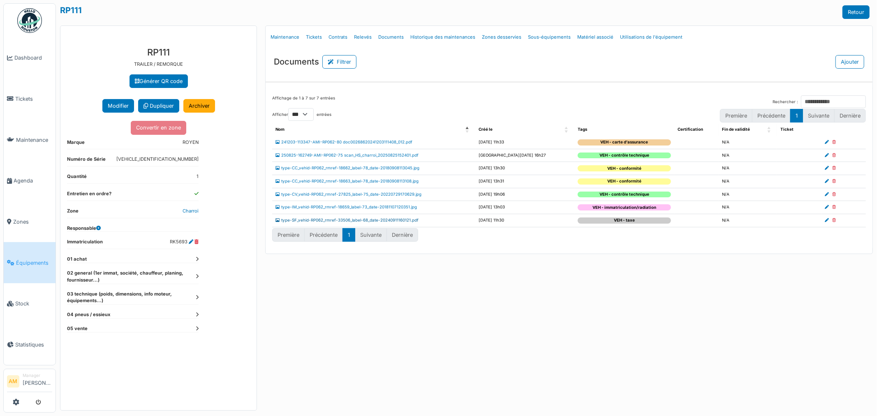
click at [375, 219] on link "type-SF_vehid-RP062_rmref-33506_label-68_date-20240911160121.pdf" at bounding box center [346, 220] width 143 height 5
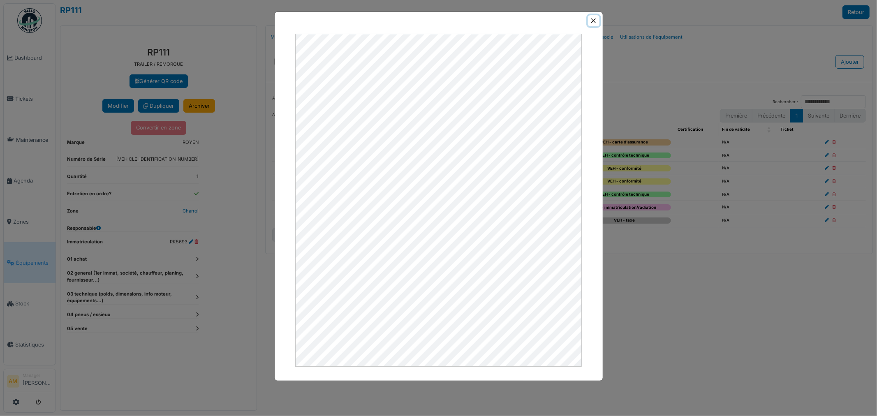
click at [592, 23] on button "Close" at bounding box center [593, 20] width 11 height 11
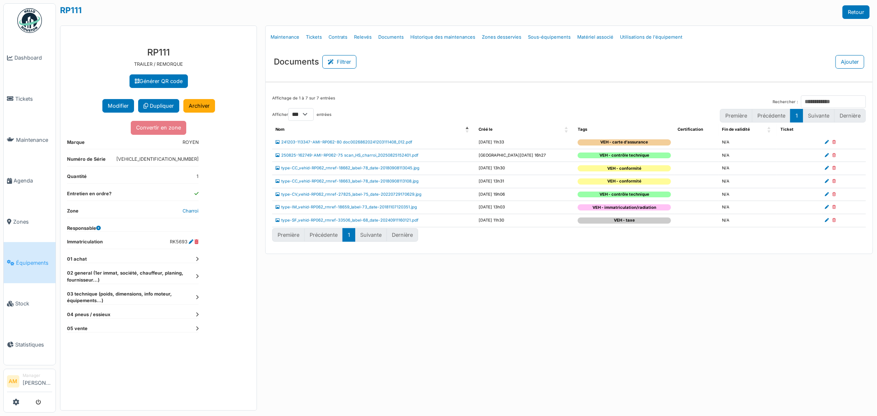
click at [494, 299] on div "Menu [GEOGRAPHIC_DATA] Maintenance Tickets Contrats Relevés Documents Historiqu…" at bounding box center [569, 217] width 616 height 385
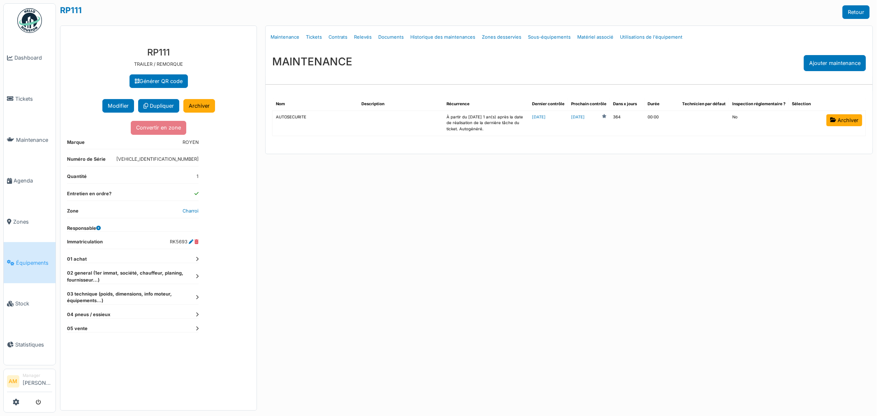
click at [196, 258] on icon at bounding box center [197, 259] width 3 height 5
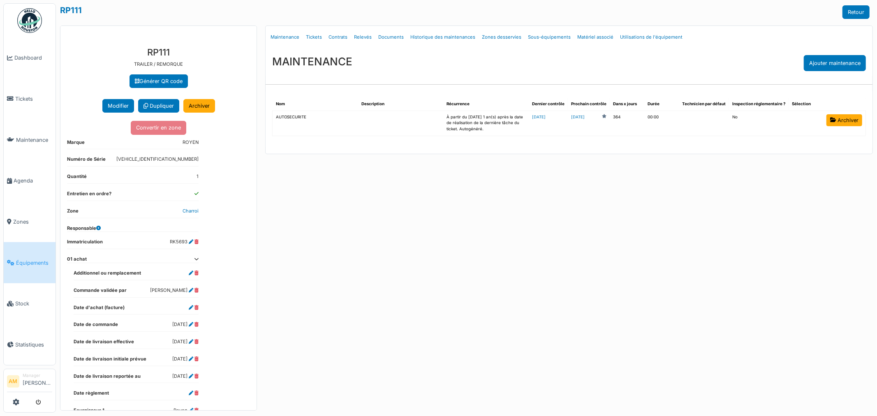
click at [196, 258] on icon at bounding box center [196, 259] width 5 height 5
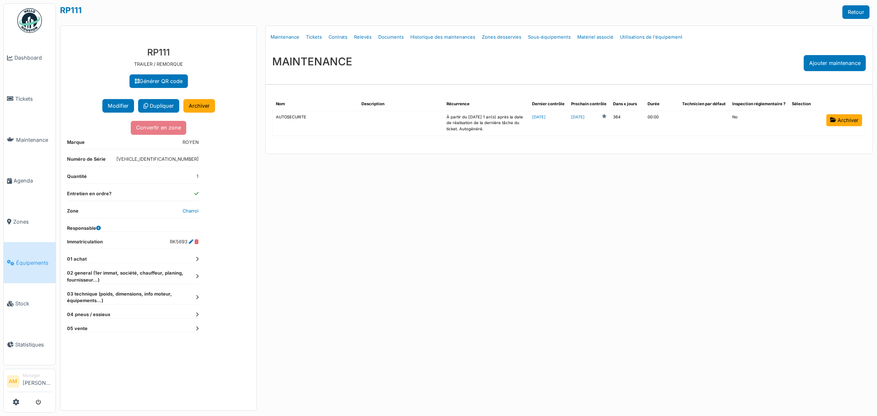
click at [198, 277] on icon at bounding box center [197, 276] width 3 height 5
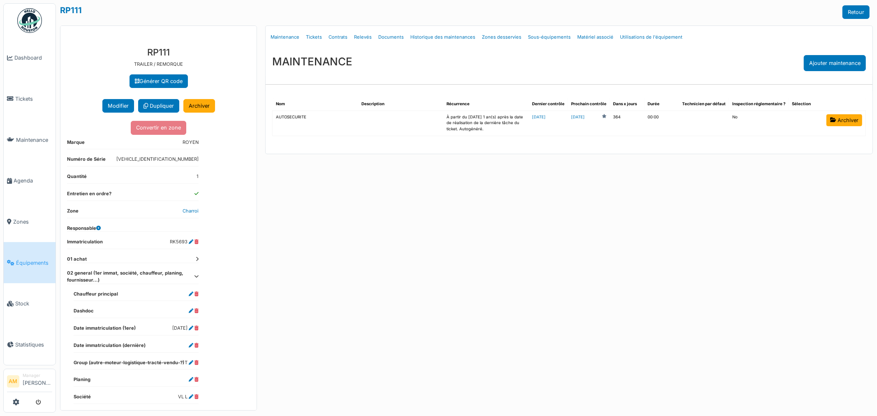
click at [198, 277] on icon at bounding box center [196, 276] width 5 height 5
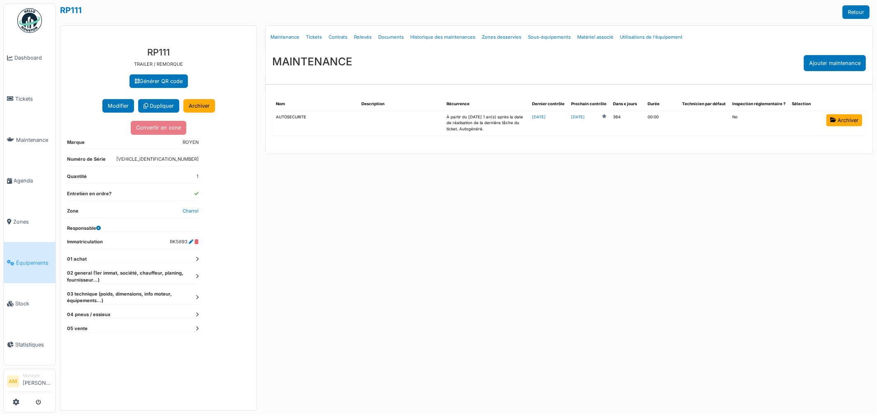
click at [198, 277] on icon at bounding box center [197, 276] width 3 height 5
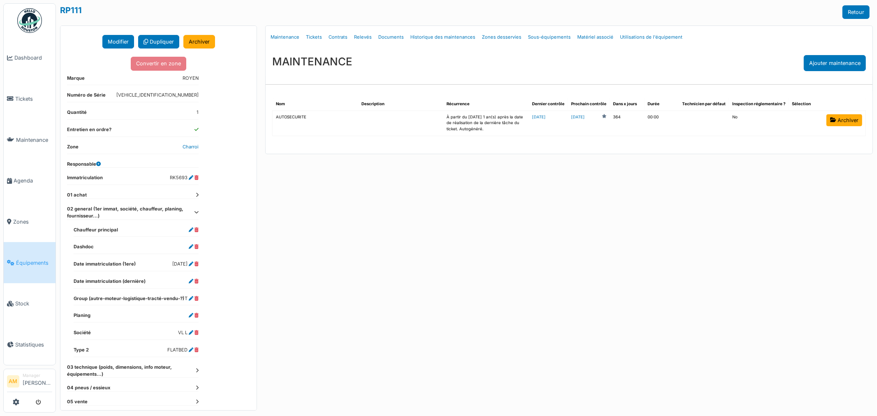
scroll to position [73, 0]
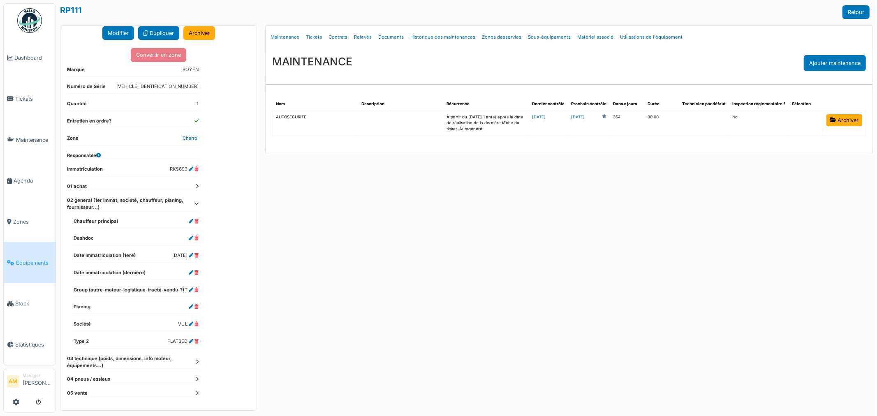
click at [198, 360] on icon at bounding box center [197, 362] width 3 height 5
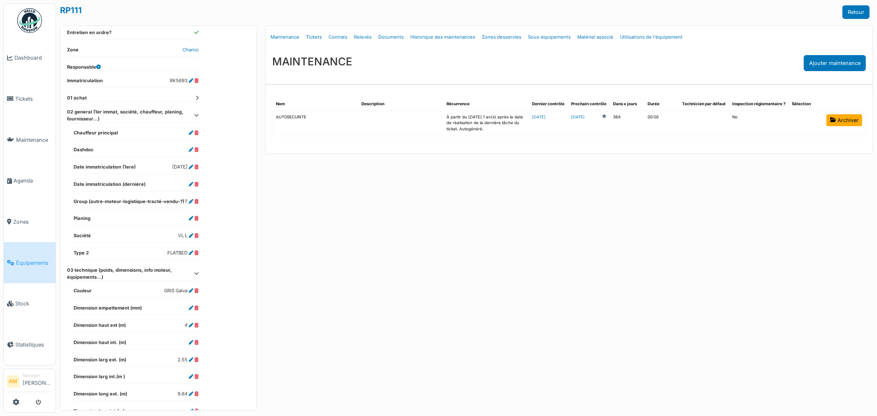
scroll to position [165, 0]
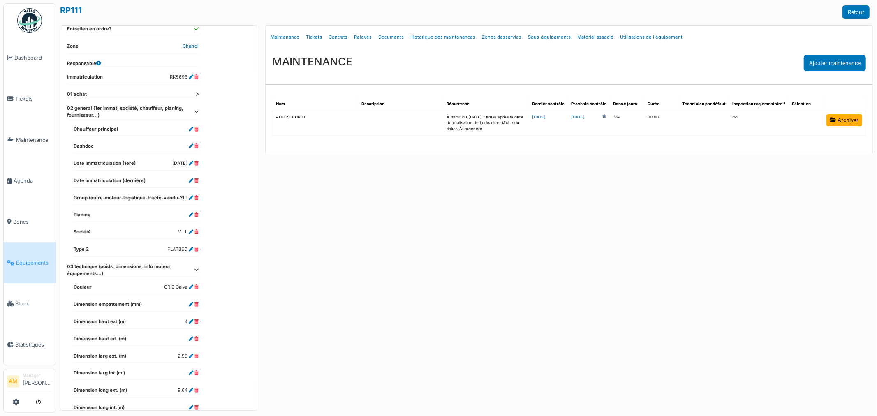
click at [192, 146] on icon at bounding box center [191, 146] width 5 height 5
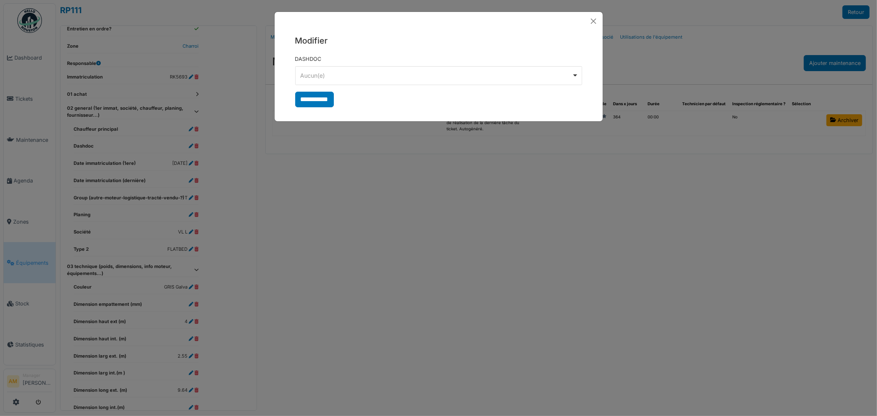
click at [332, 76] on div "Aucun(e) Remove item" at bounding box center [436, 75] width 272 height 9
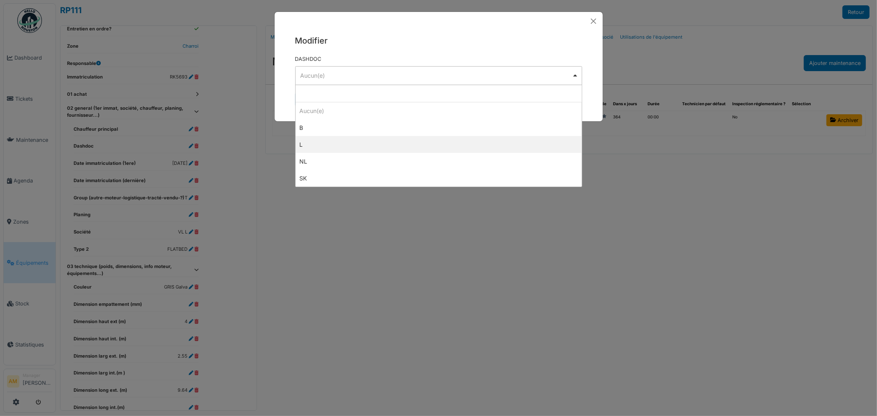
select select "*"
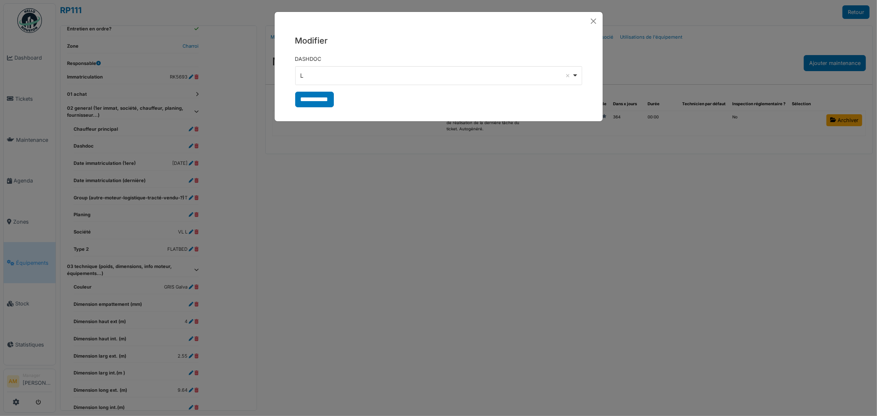
click at [356, 202] on div "**********" at bounding box center [438, 208] width 877 height 416
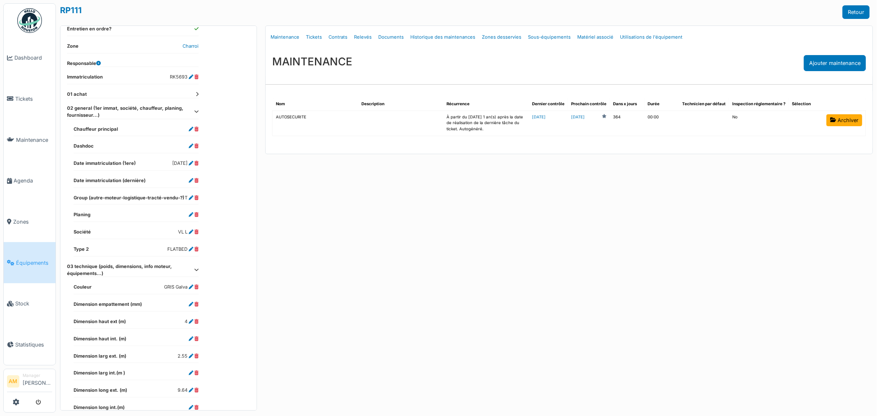
click at [348, 214] on div "Menu [GEOGRAPHIC_DATA] Maintenance Tickets Contrats Relevés Documents Historiqu…" at bounding box center [569, 217] width 616 height 385
click at [194, 147] on link at bounding box center [192, 146] width 6 height 6
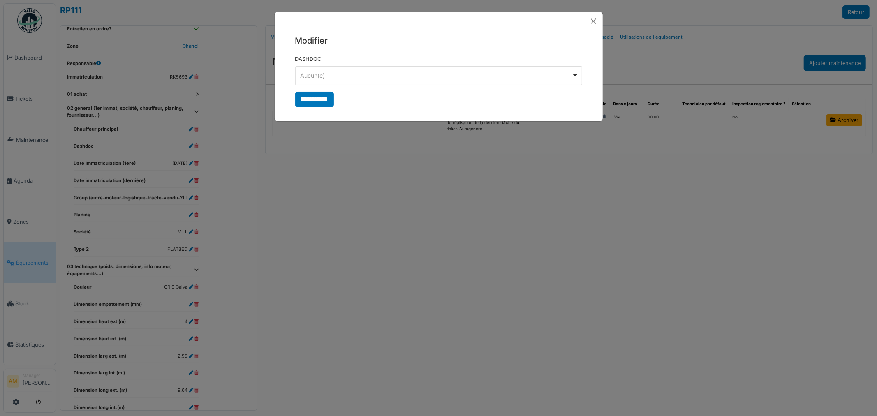
click at [308, 74] on div "Aucun(e) Remove item" at bounding box center [436, 75] width 272 height 9
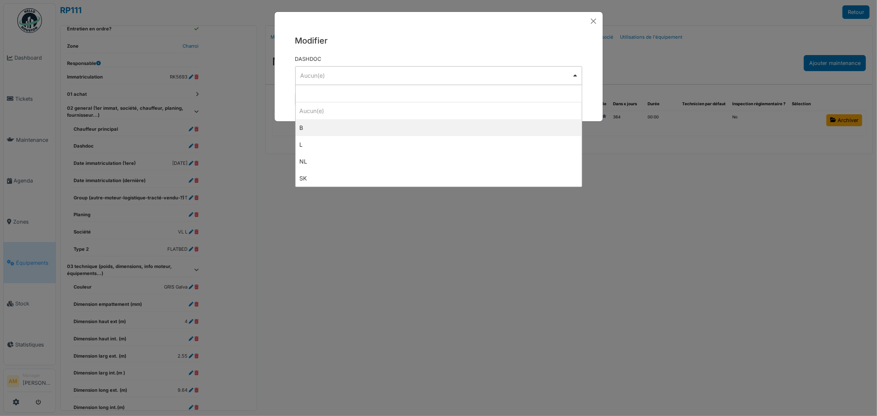
select select "*"
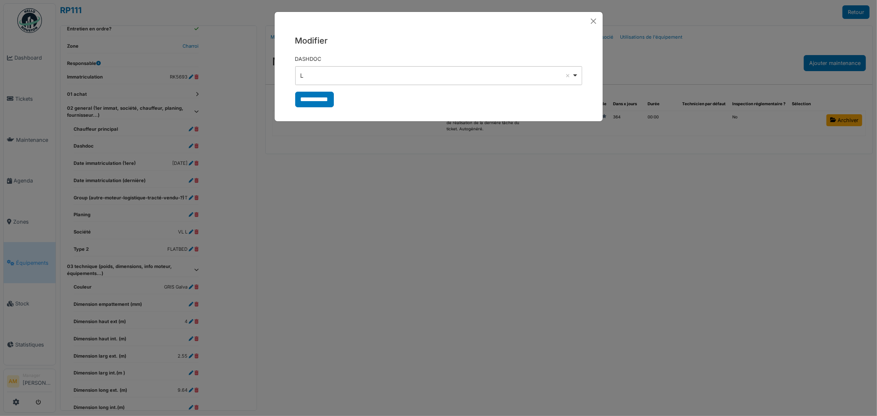
drag, startPoint x: 307, startPoint y: 143, endPoint x: 297, endPoint y: 107, distance: 36.9
click at [301, 100] on input "**********" at bounding box center [314, 100] width 39 height 16
click at [215, 264] on div "**********" at bounding box center [438, 208] width 877 height 416
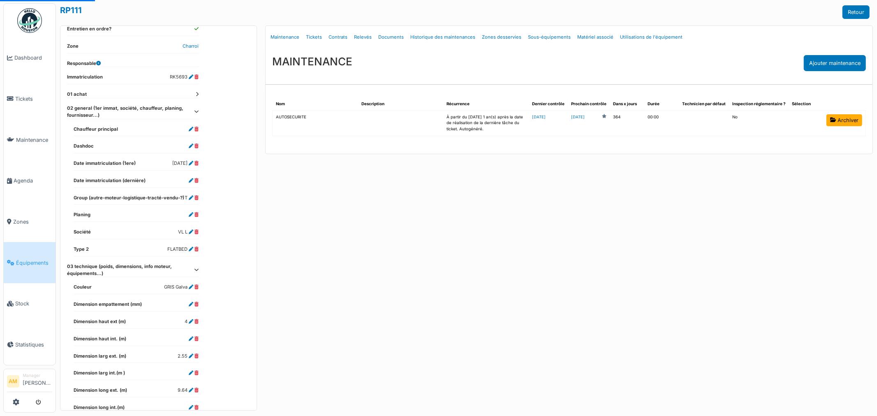
click at [466, 248] on div "Menu [GEOGRAPHIC_DATA] Maintenance Tickets Contrats Relevés Documents Historiqu…" at bounding box center [569, 217] width 616 height 385
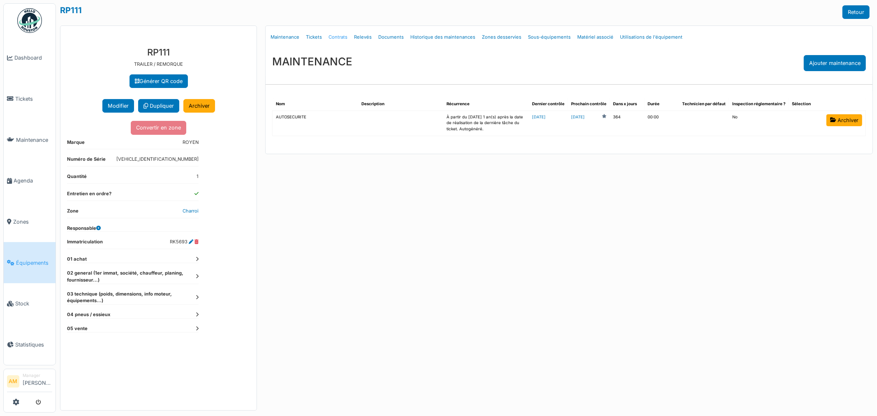
click at [344, 38] on link "Contrats" at bounding box center [337, 37] width 25 height 19
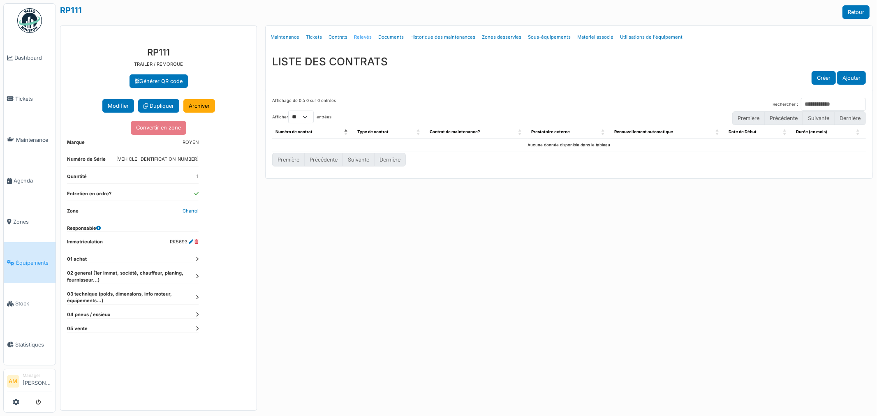
click at [358, 39] on link "Relevés" at bounding box center [363, 37] width 24 height 19
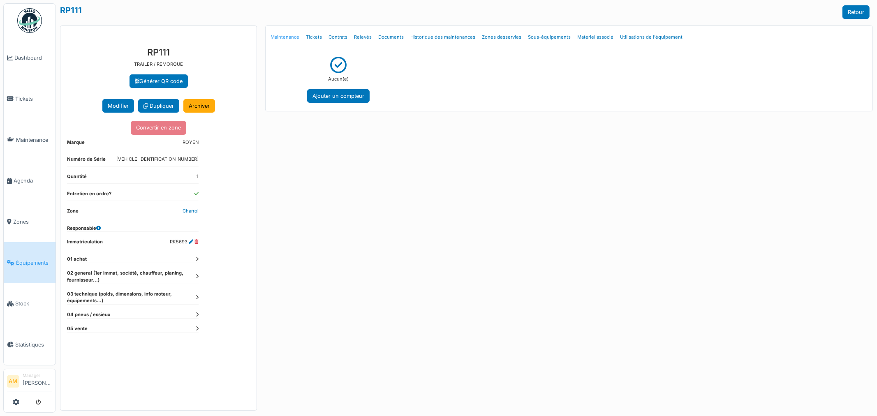
click at [275, 38] on link "Maintenance" at bounding box center [284, 37] width 35 height 19
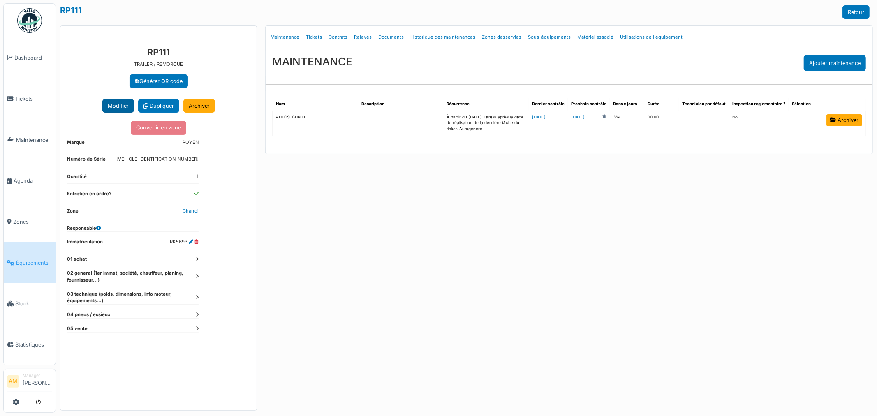
click at [117, 109] on button "Modifier" at bounding box center [118, 106] width 32 height 14
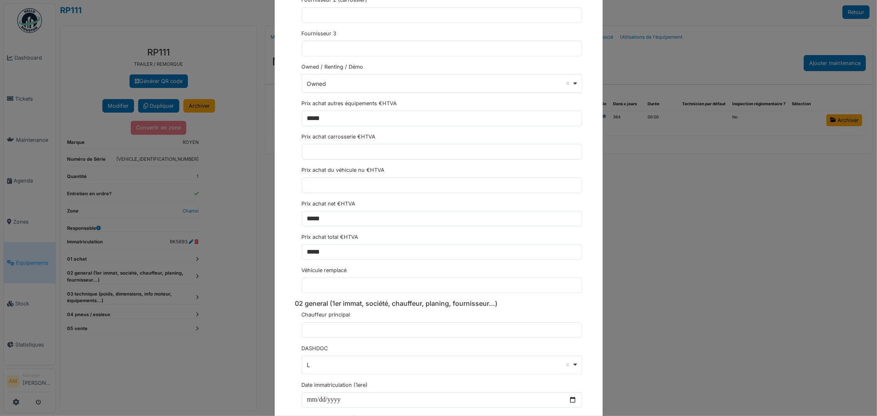
scroll to position [868, 0]
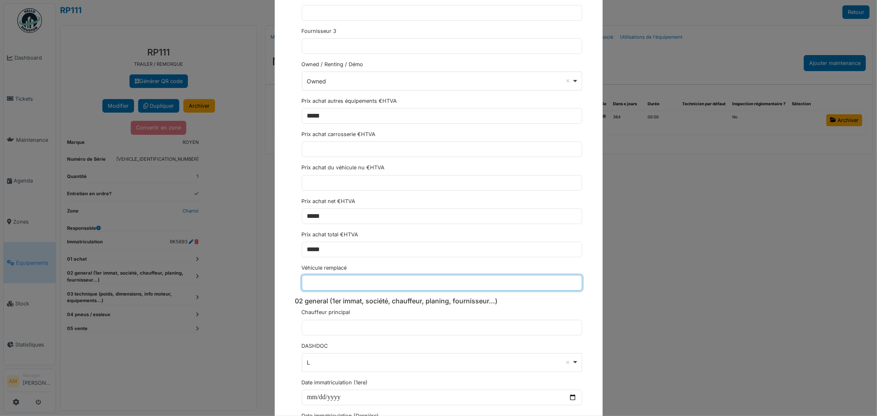
click at [330, 284] on input "text" at bounding box center [442, 283] width 280 height 16
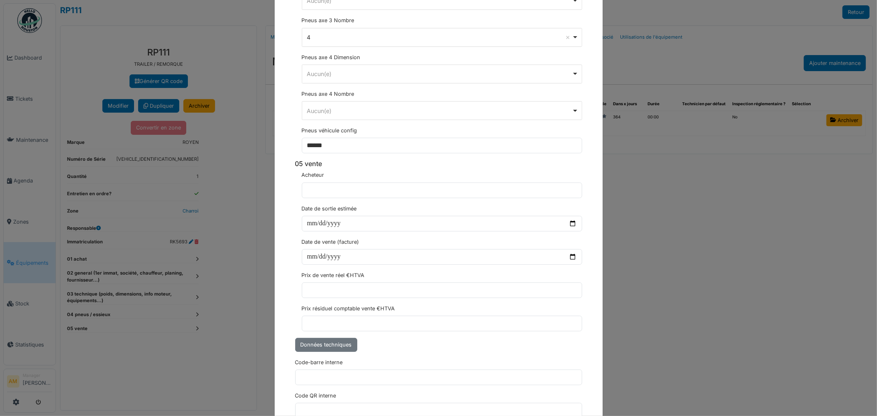
scroll to position [2405, 0]
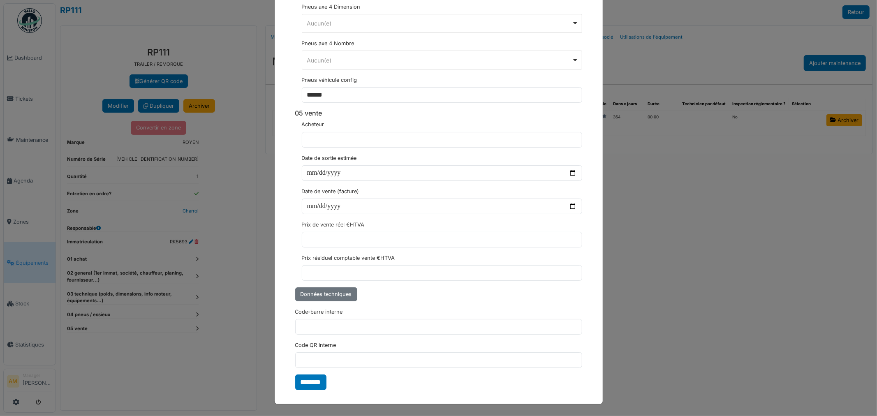
type input "*****"
click at [313, 384] on input "********" at bounding box center [310, 382] width 31 height 16
click at [679, 277] on div "**********" at bounding box center [438, 208] width 877 height 416
